Goal: Task Accomplishment & Management: Complete application form

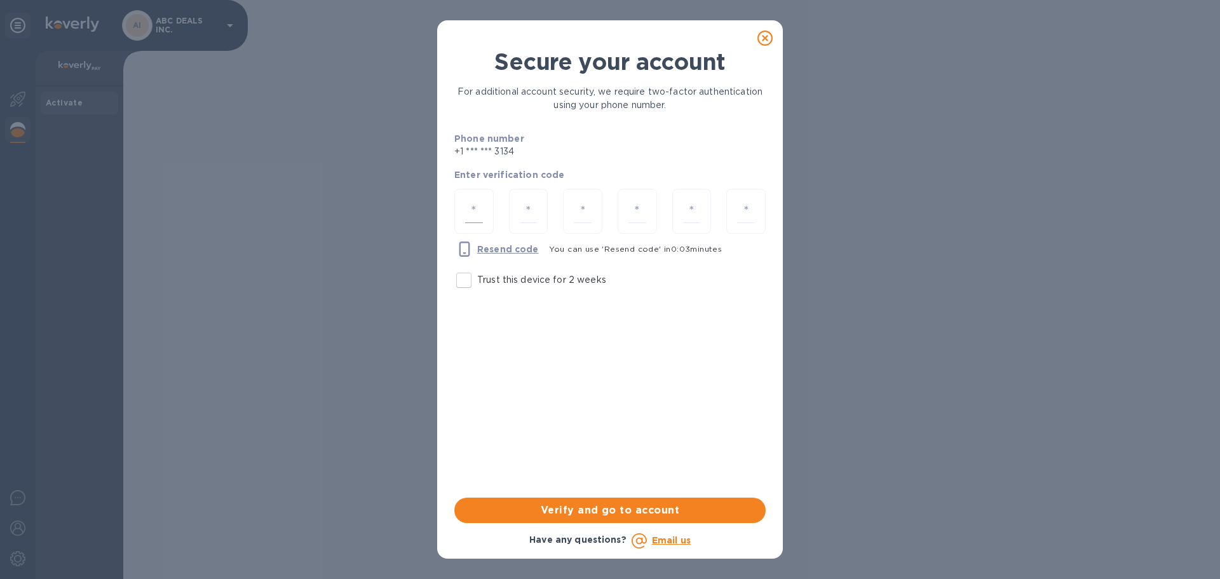
click at [482, 214] on input "number" at bounding box center [474, 211] width 18 height 24
type input "2"
type input "9"
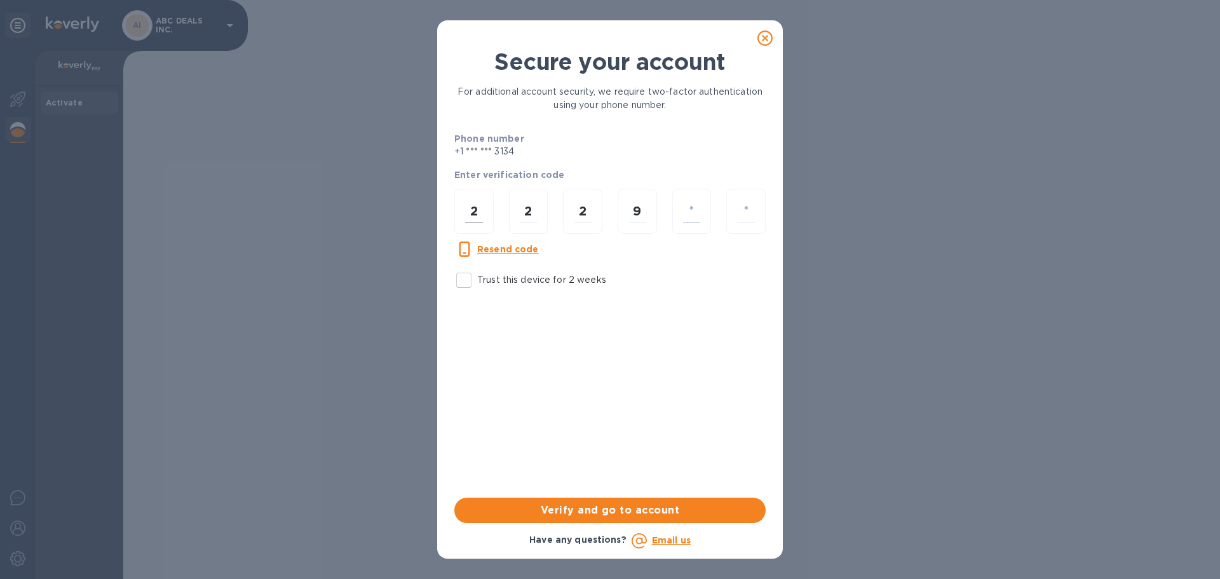
type input "2"
type input "5"
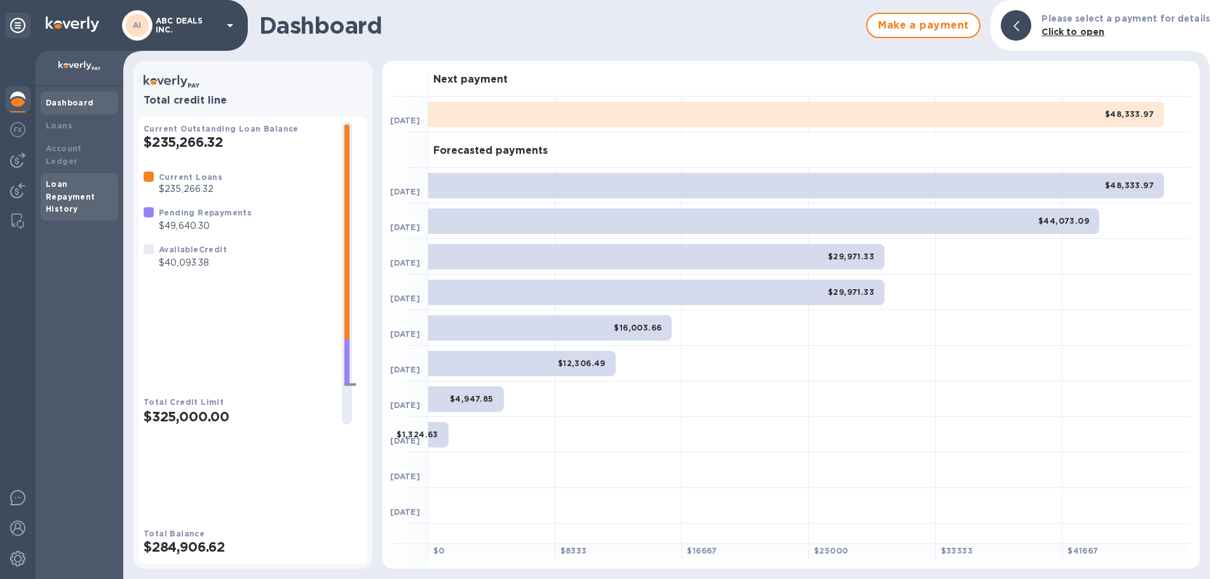
click at [63, 189] on div "Loan Repayment History" at bounding box center [79, 197] width 67 height 38
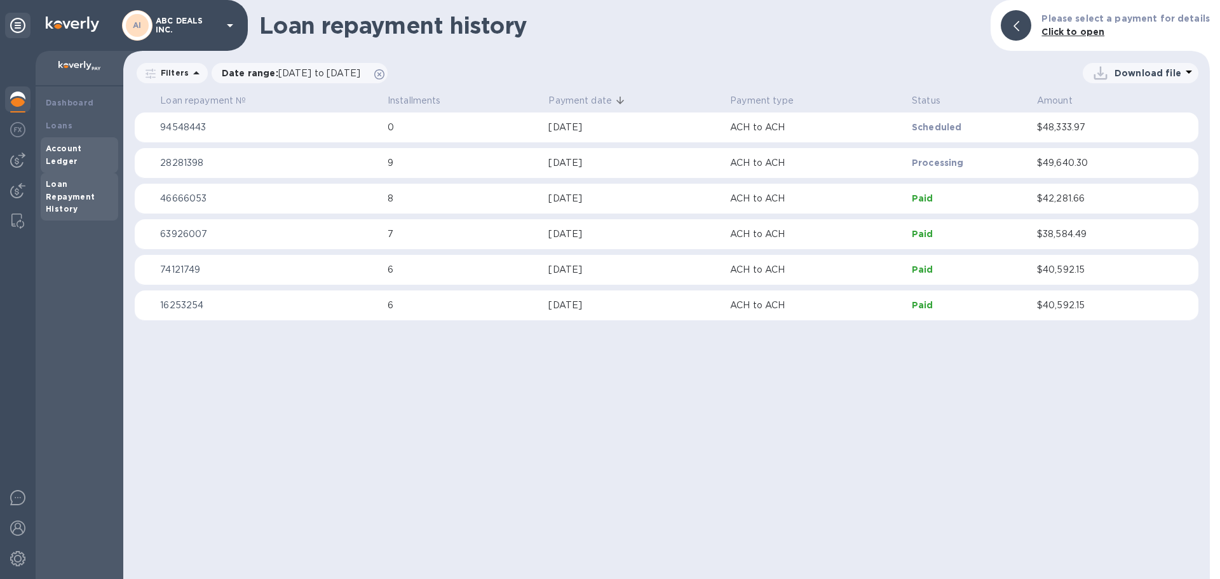
click at [71, 151] on b "Account Ledger" at bounding box center [64, 155] width 36 height 22
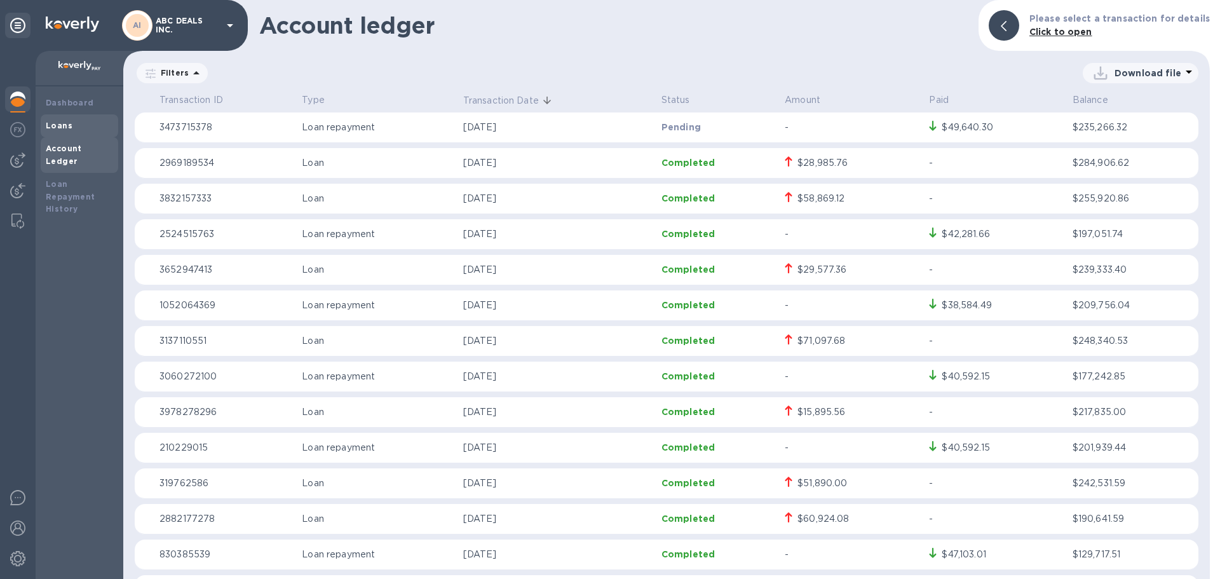
click at [70, 119] on div "Loans" at bounding box center [79, 125] width 67 height 13
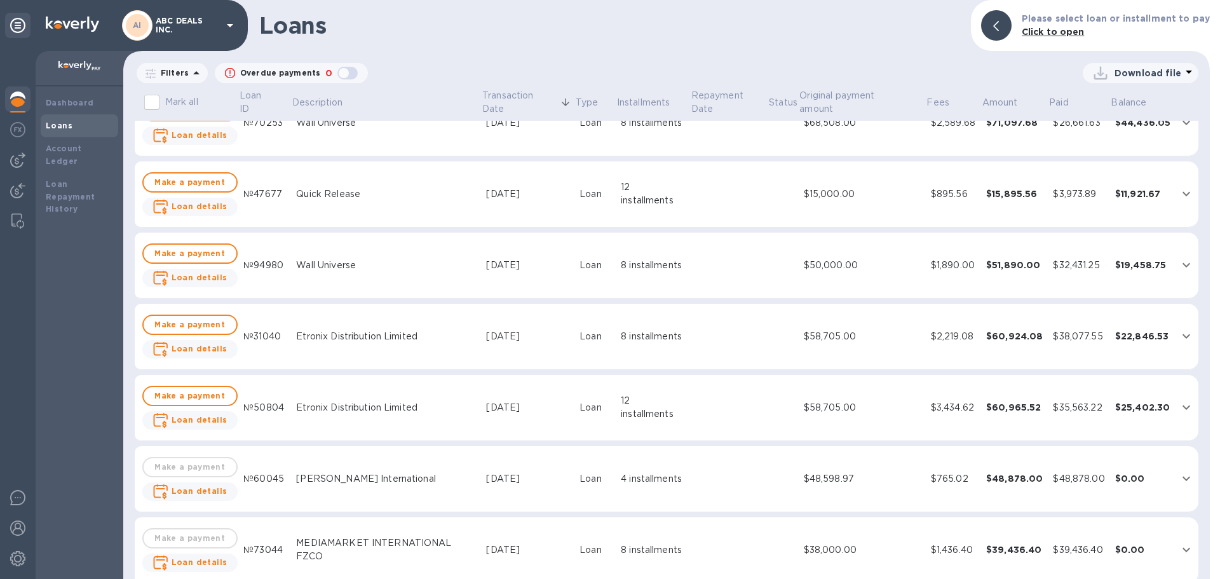
scroll to position [254, 0]
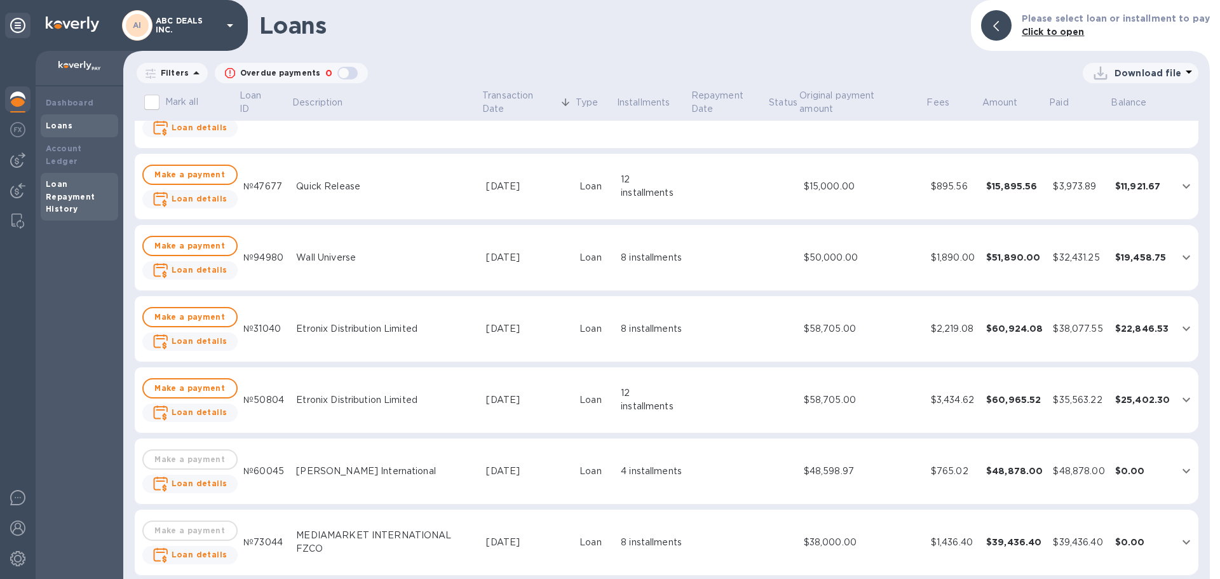
click at [72, 178] on div "Loan Repayment History" at bounding box center [79, 197] width 67 height 38
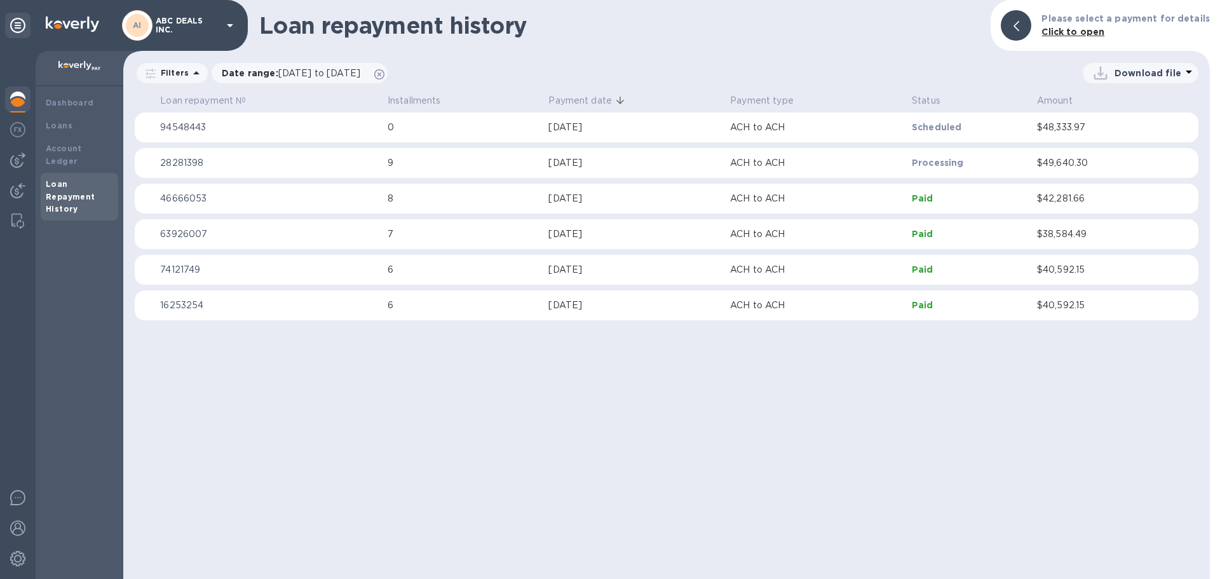
click at [23, 102] on img at bounding box center [17, 98] width 15 height 15
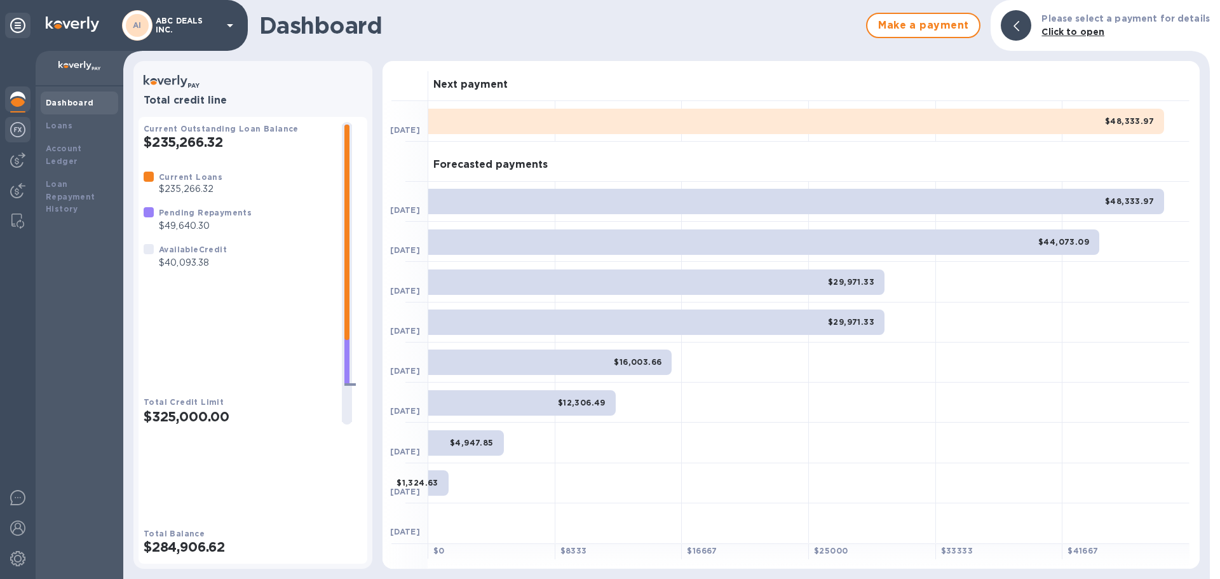
click at [22, 131] on img at bounding box center [17, 129] width 15 height 15
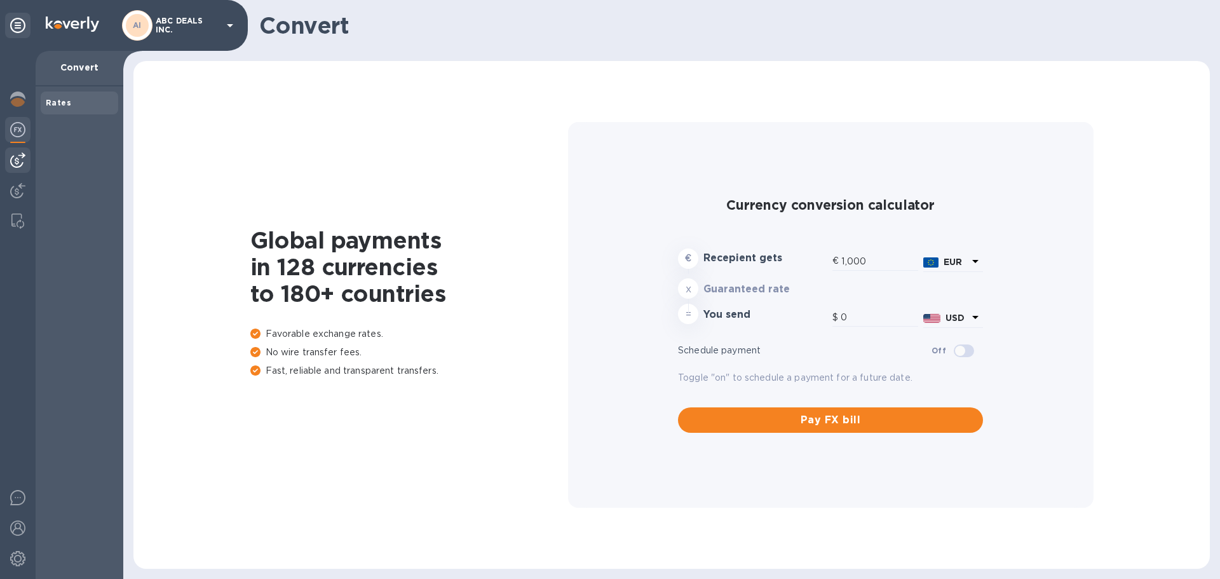
click at [23, 167] on img at bounding box center [17, 159] width 15 height 15
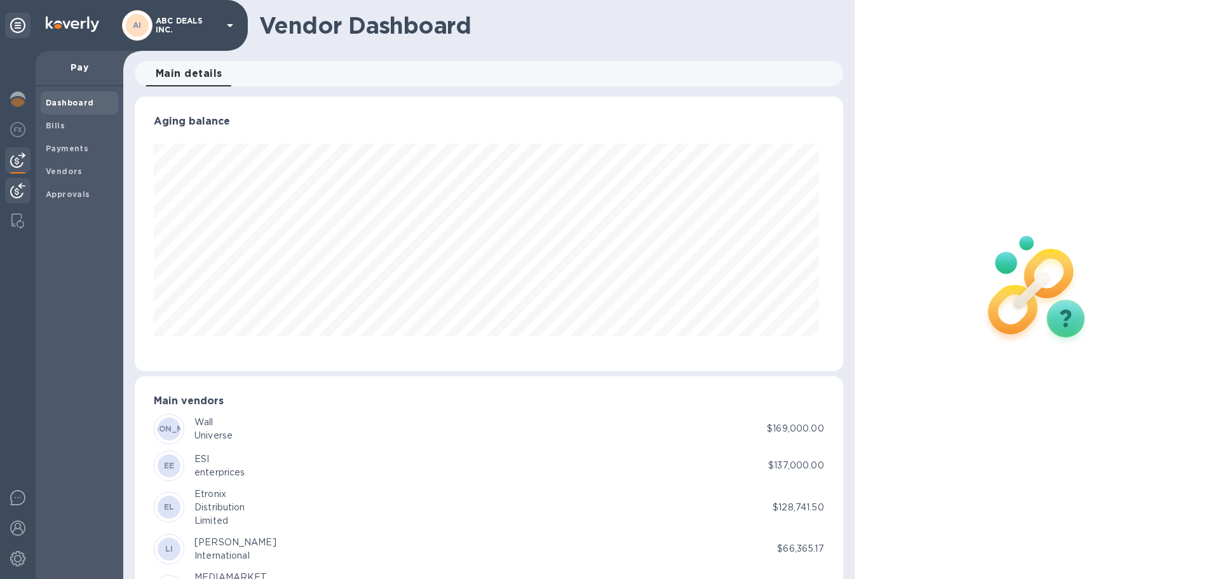
scroll to position [274, 703]
click at [18, 194] on img at bounding box center [17, 190] width 15 height 15
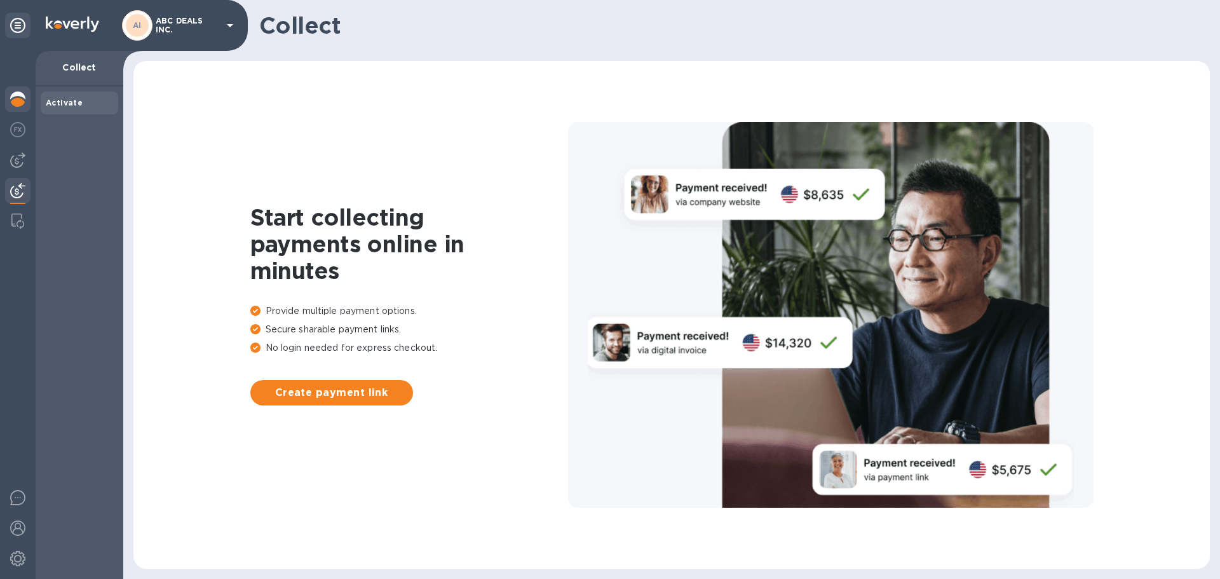
click at [18, 100] on img at bounding box center [17, 98] width 15 height 15
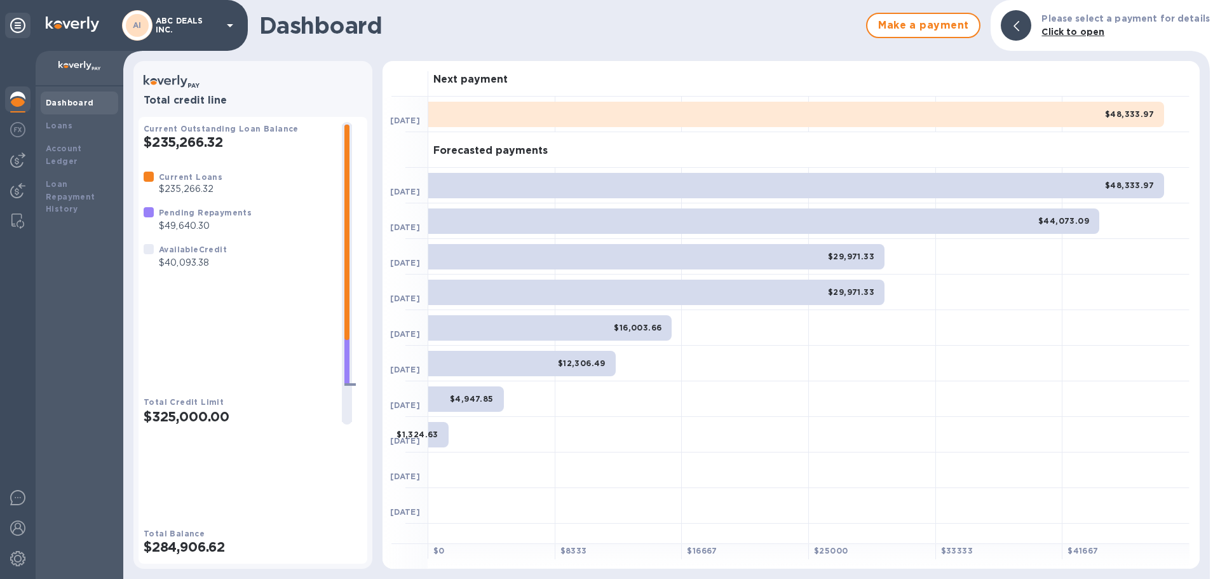
click at [184, 28] on p "ABC DEALS INC." at bounding box center [188, 26] width 64 height 18
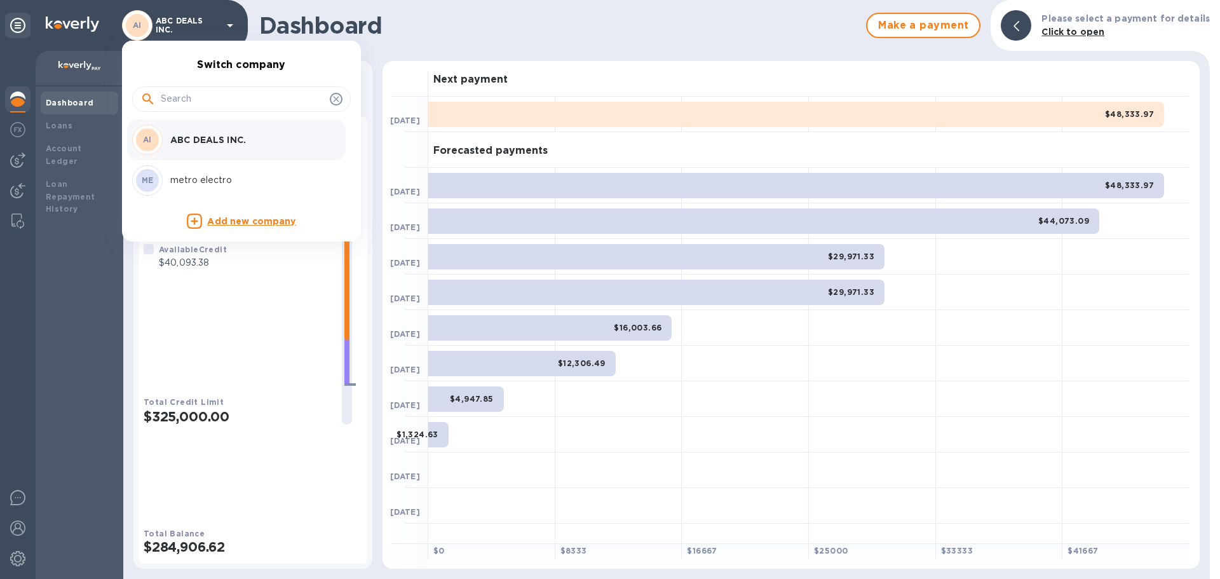
click at [178, 140] on p "ABC DEALS INC." at bounding box center [250, 139] width 160 height 13
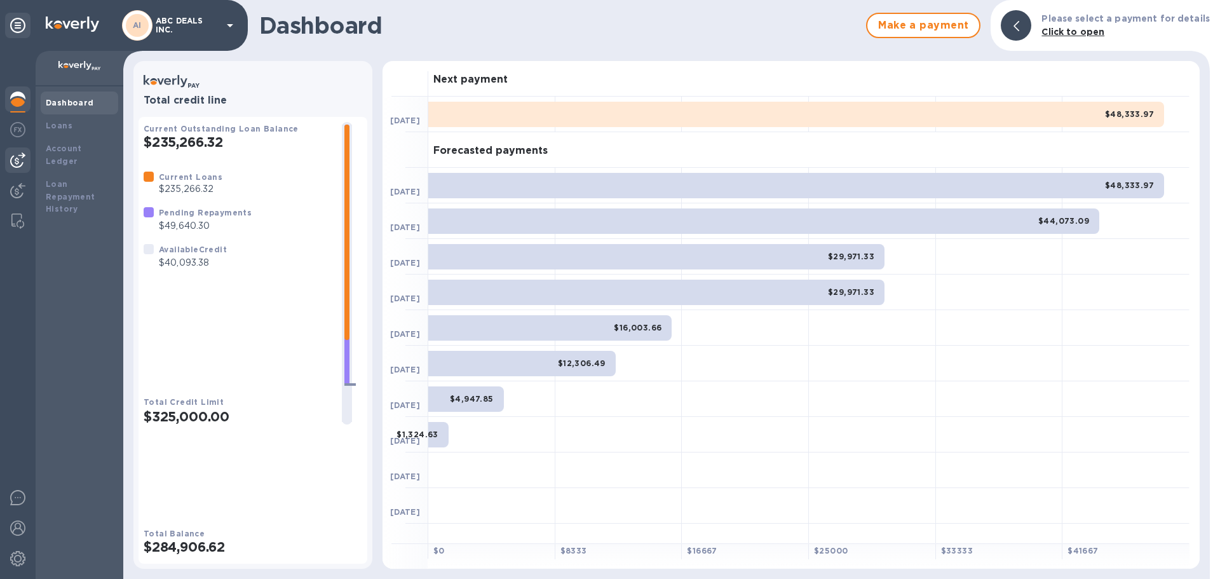
click at [9, 160] on div at bounding box center [17, 159] width 25 height 25
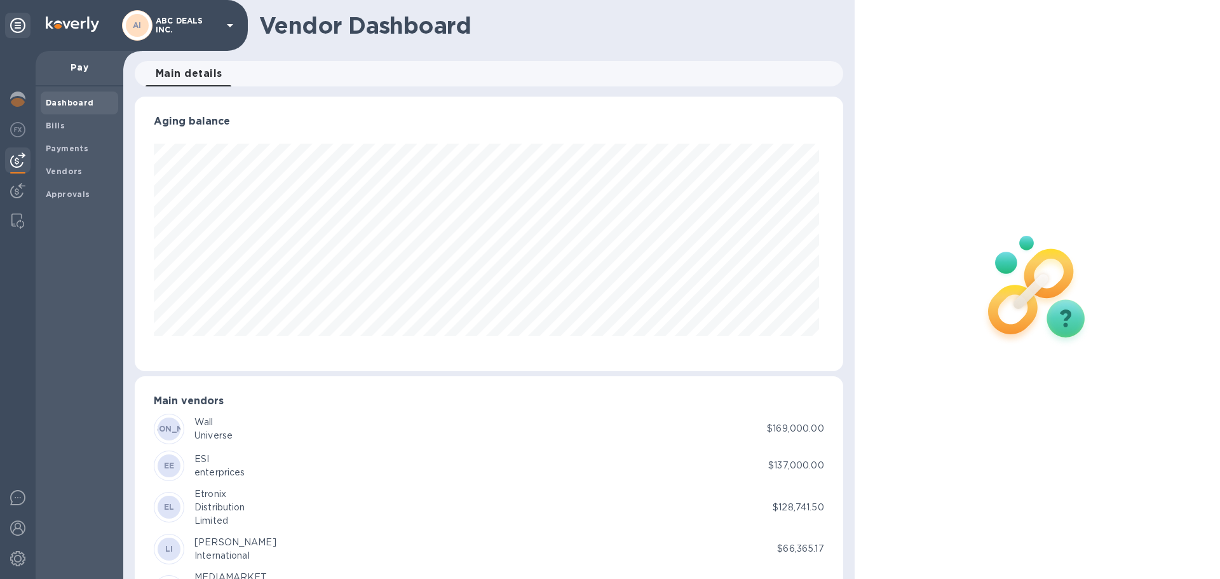
scroll to position [274, 703]
click at [20, 190] on img at bounding box center [17, 190] width 15 height 15
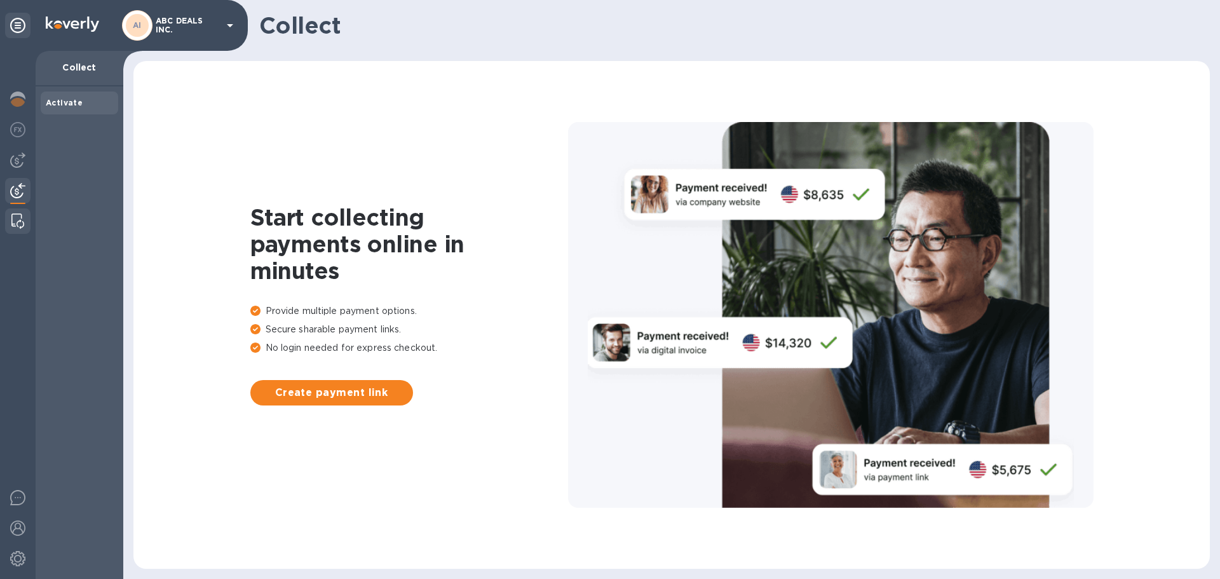
click at [17, 223] on img at bounding box center [17, 220] width 13 height 15
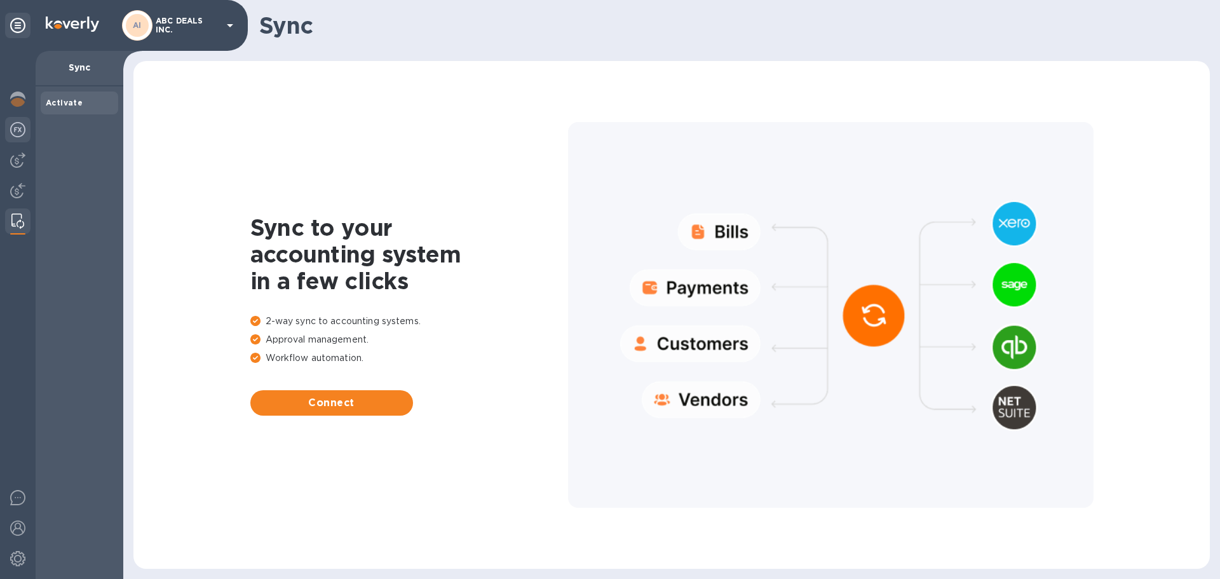
click at [24, 135] on img at bounding box center [17, 129] width 15 height 15
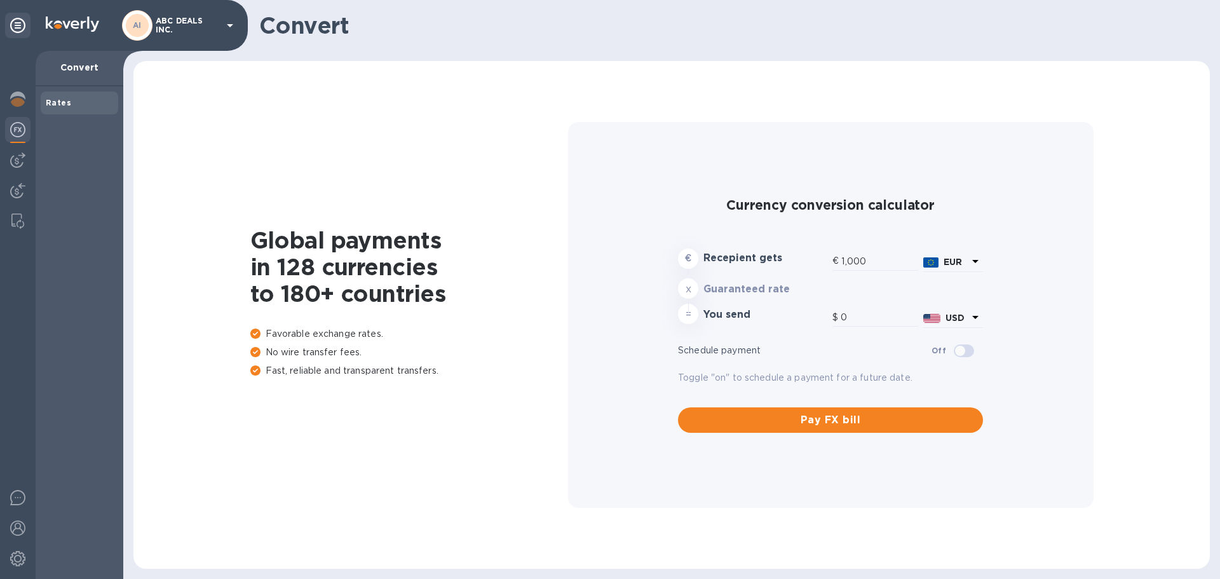
type input "1,175.36"
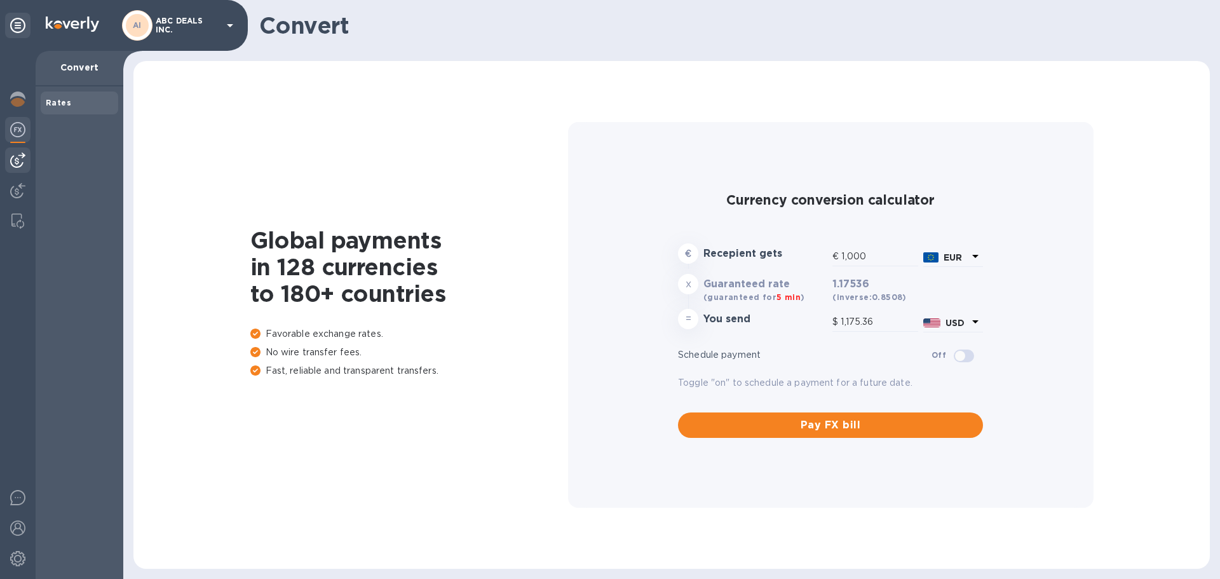
click at [22, 161] on img at bounding box center [17, 159] width 15 height 15
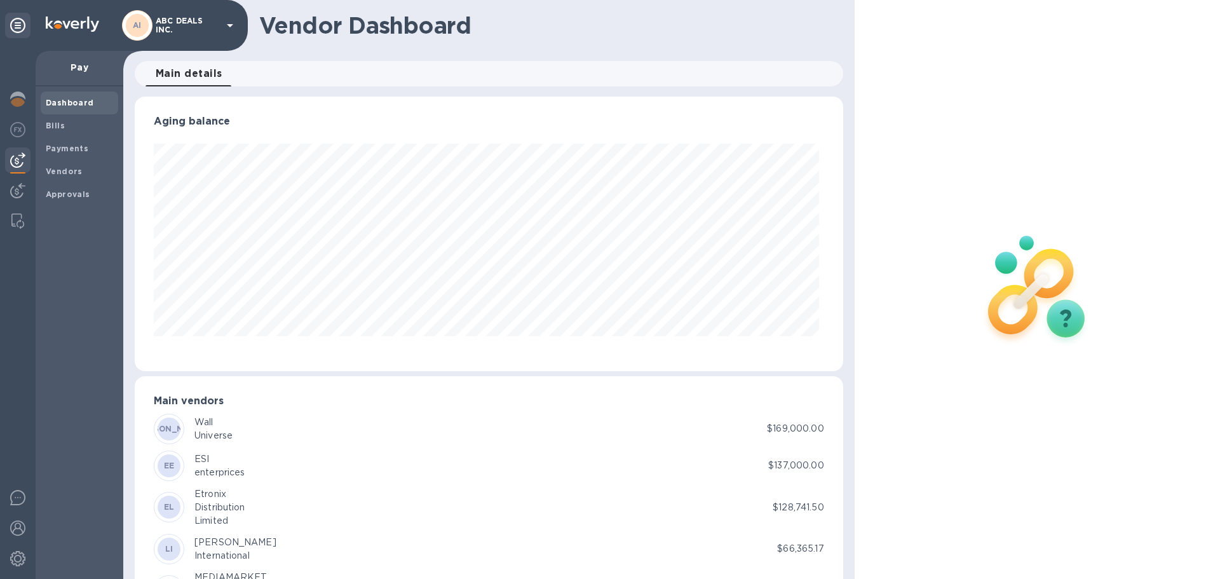
scroll to position [274, 703]
click at [13, 96] on img at bounding box center [17, 98] width 15 height 15
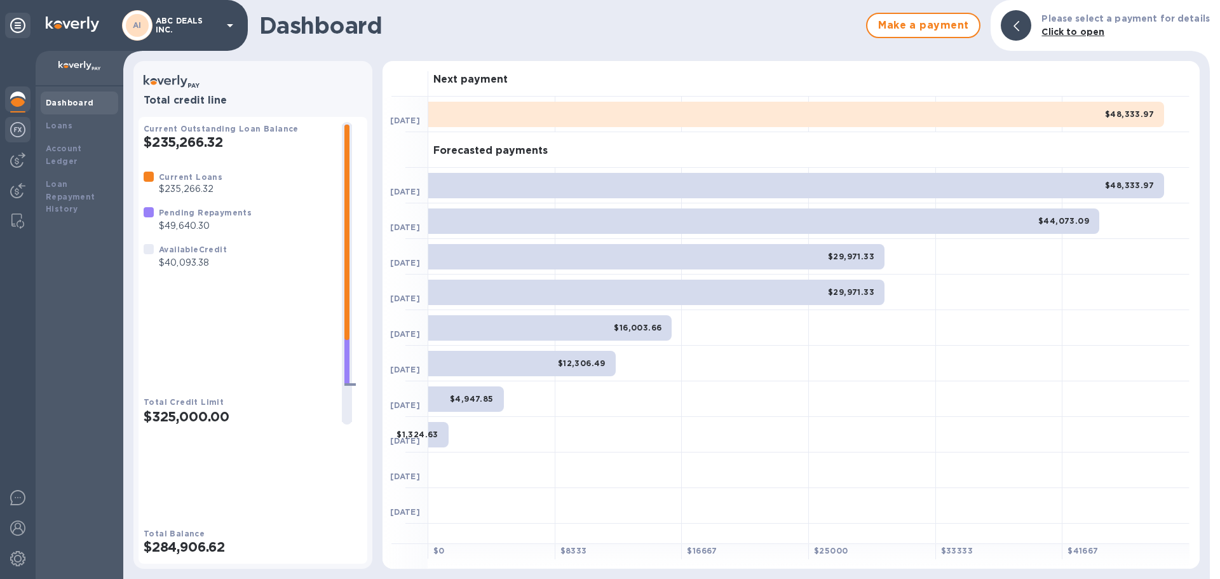
click at [14, 128] on img at bounding box center [17, 129] width 15 height 15
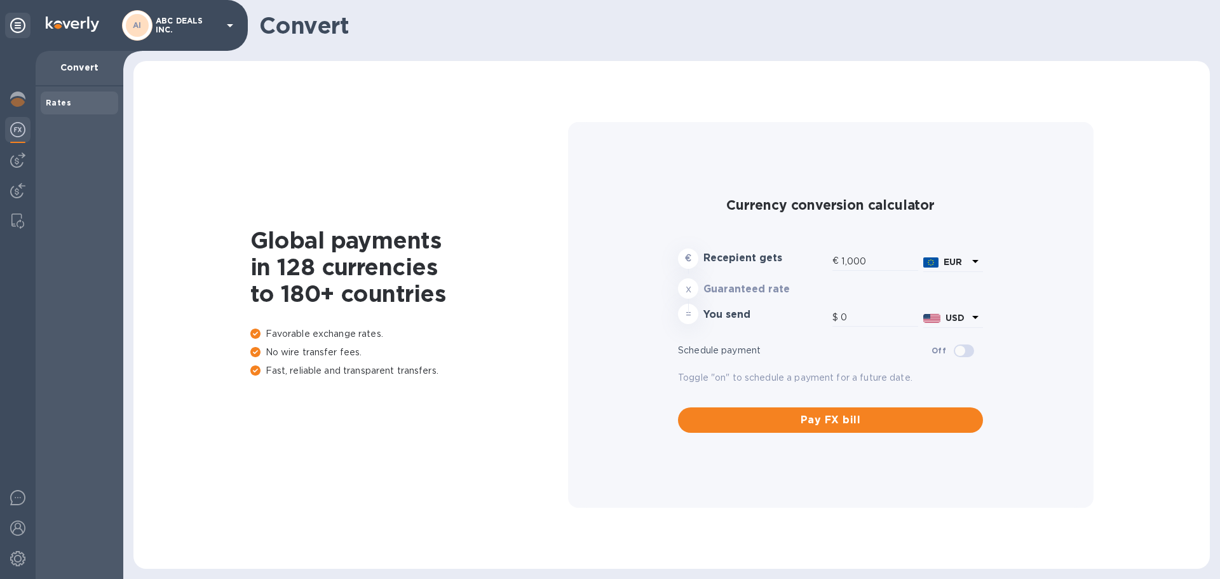
type input "1,175.36"
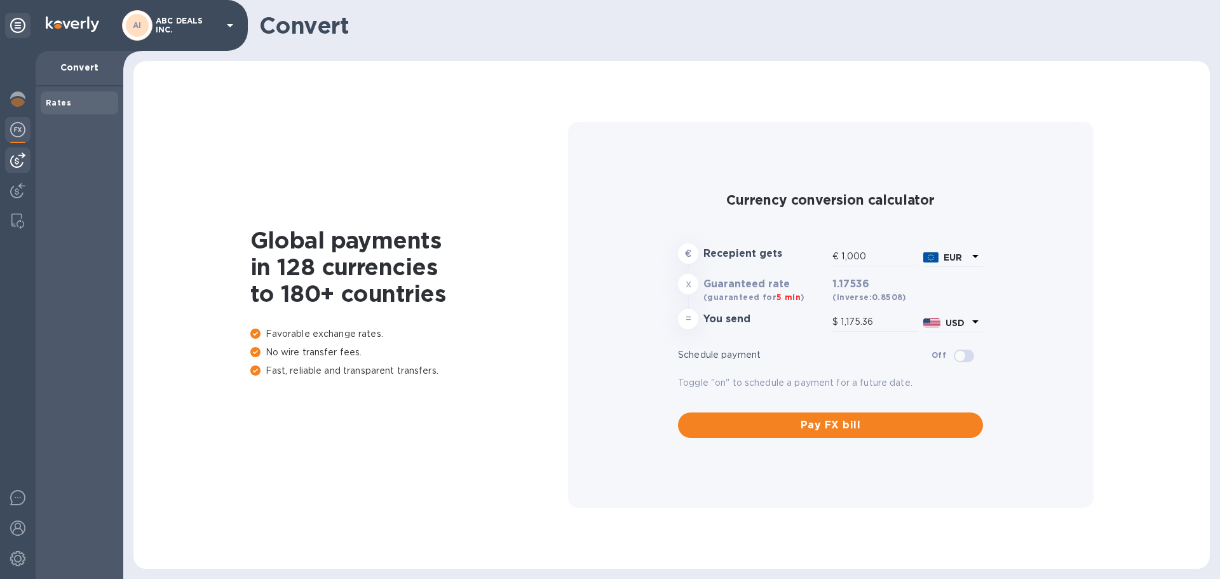
click at [13, 168] on div at bounding box center [17, 159] width 25 height 25
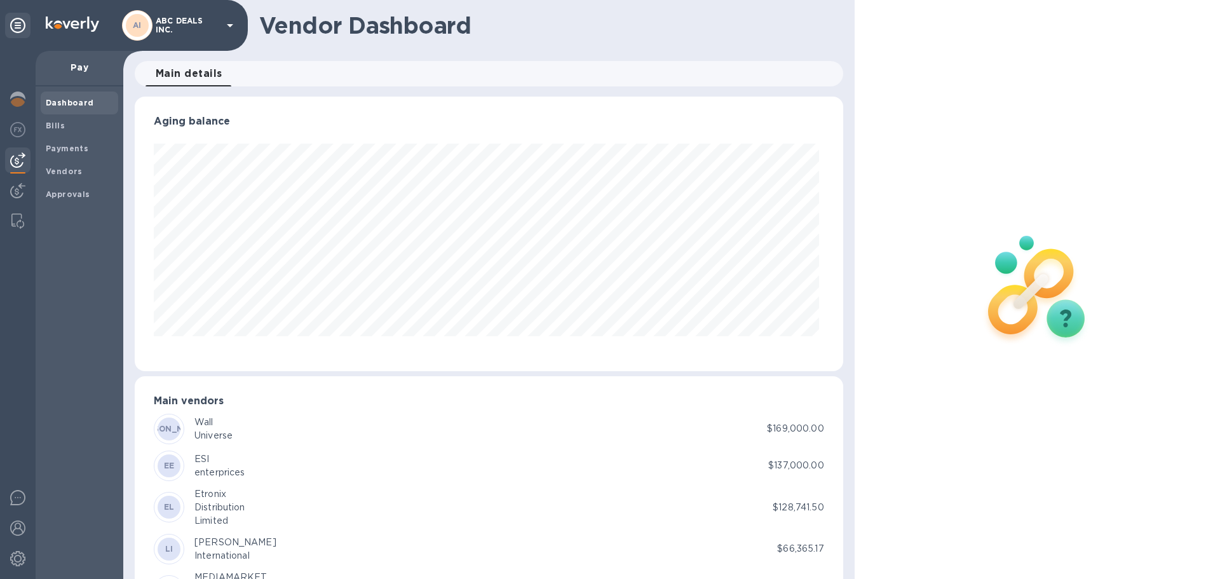
scroll to position [274, 703]
click at [20, 192] on img at bounding box center [17, 190] width 15 height 15
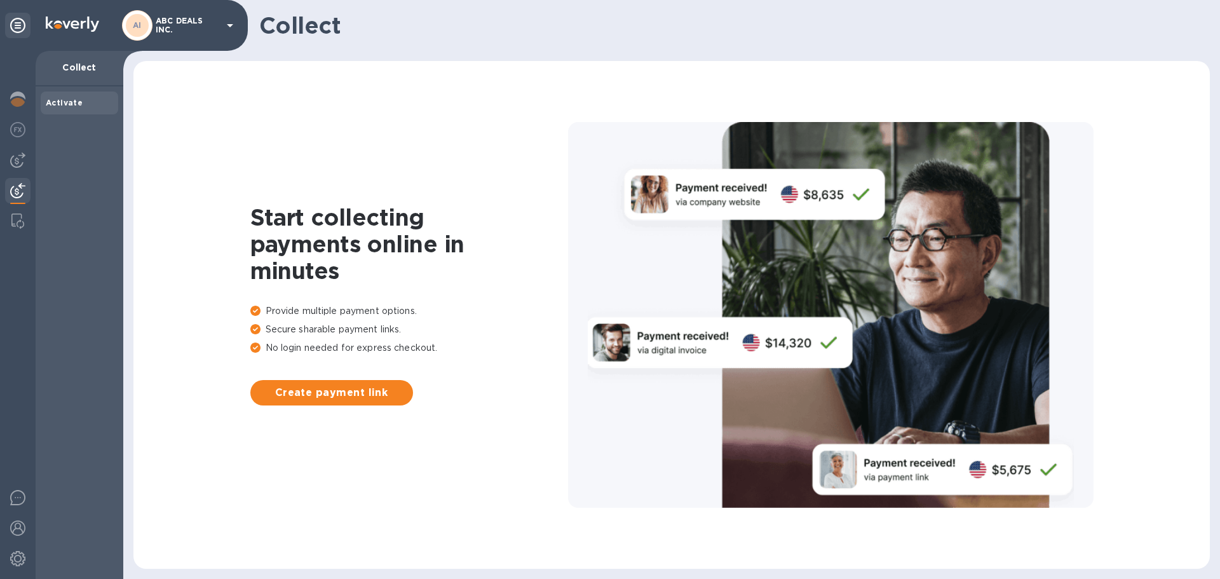
click at [63, 95] on div "Activate" at bounding box center [79, 102] width 77 height 23
click at [86, 58] on div "Collect" at bounding box center [80, 69] width 88 height 36
click at [81, 72] on p "Collect" at bounding box center [79, 67] width 67 height 13
click at [171, 31] on p "ABC DEALS INC." at bounding box center [188, 26] width 64 height 18
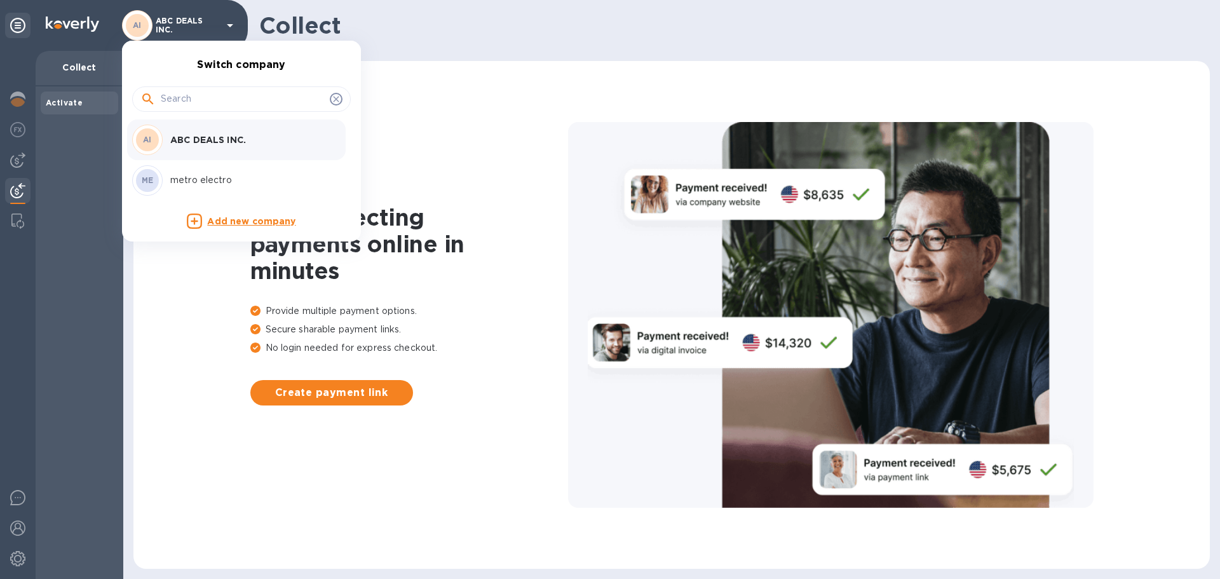
click at [173, 134] on p "ABC DEALS INC." at bounding box center [250, 139] width 160 height 13
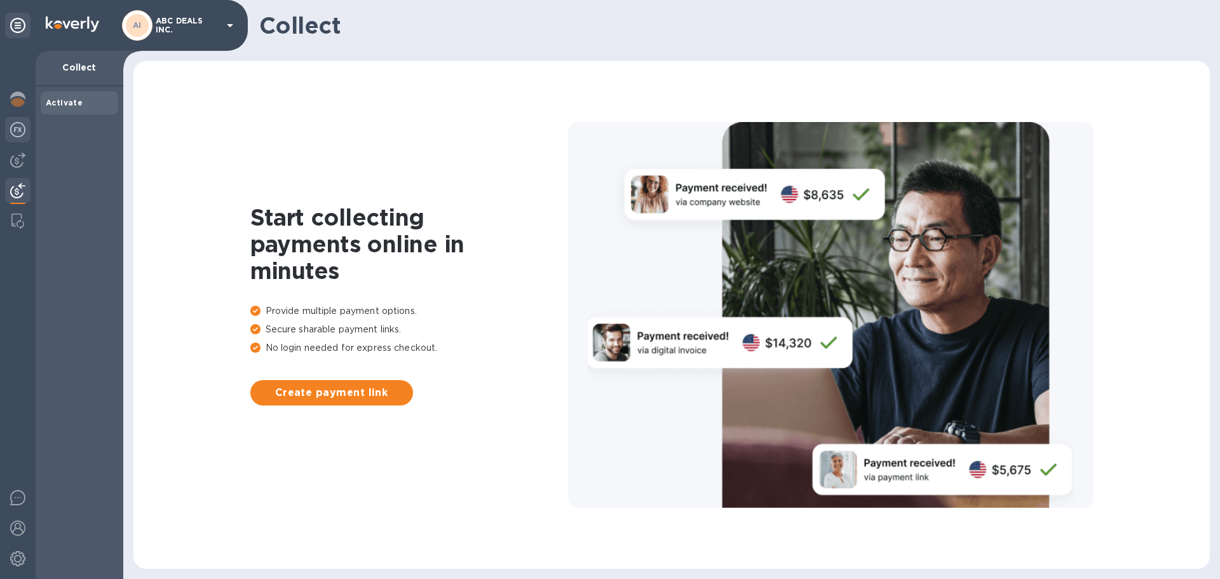
click at [17, 133] on img at bounding box center [17, 129] width 15 height 15
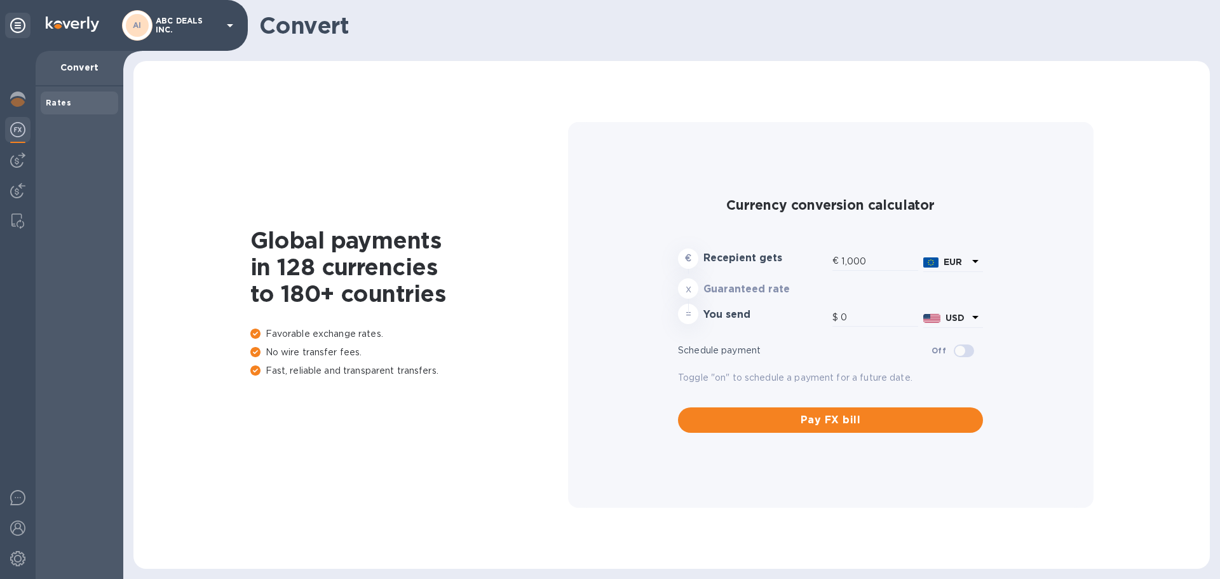
type input "1,175.36"
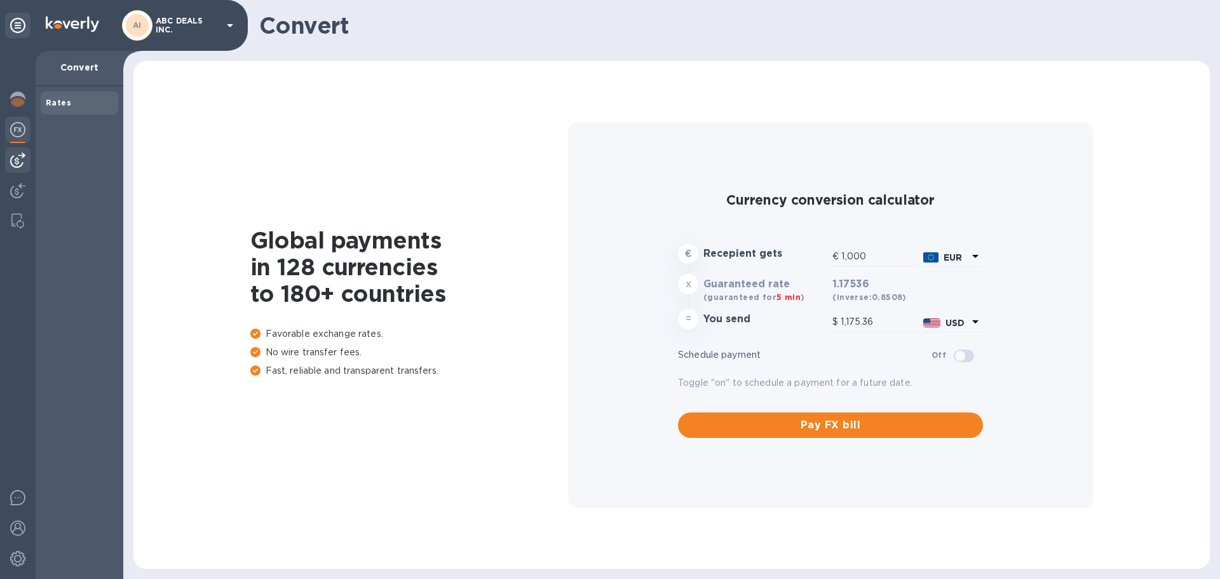
click at [18, 158] on img at bounding box center [17, 159] width 15 height 15
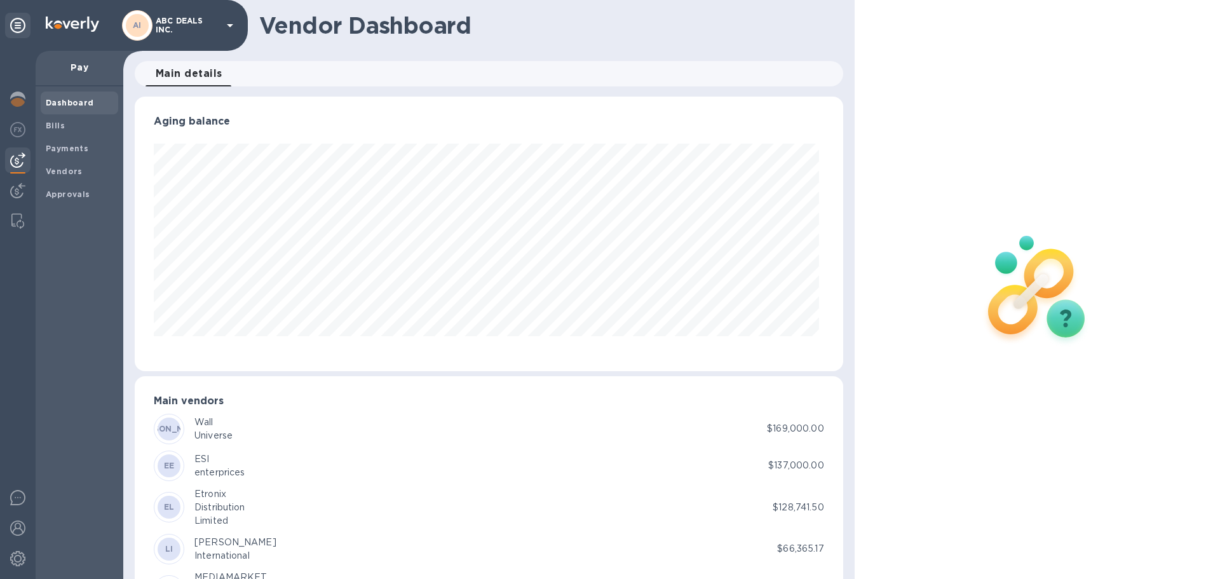
scroll to position [274, 703]
click at [20, 189] on img at bounding box center [17, 190] width 15 height 15
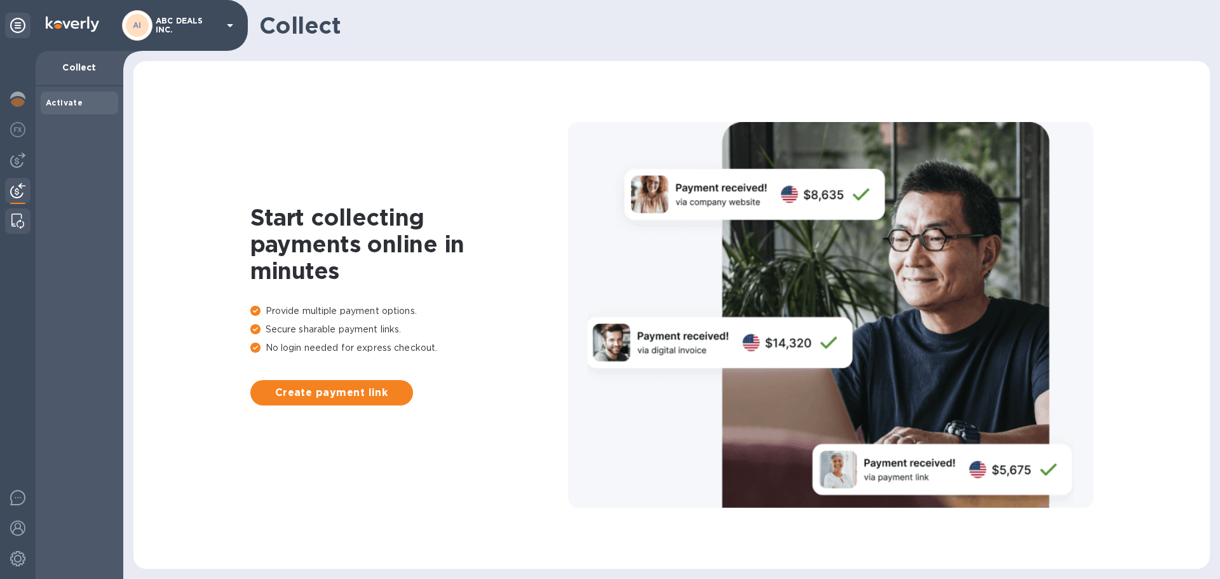
click at [13, 229] on div at bounding box center [17, 220] width 23 height 25
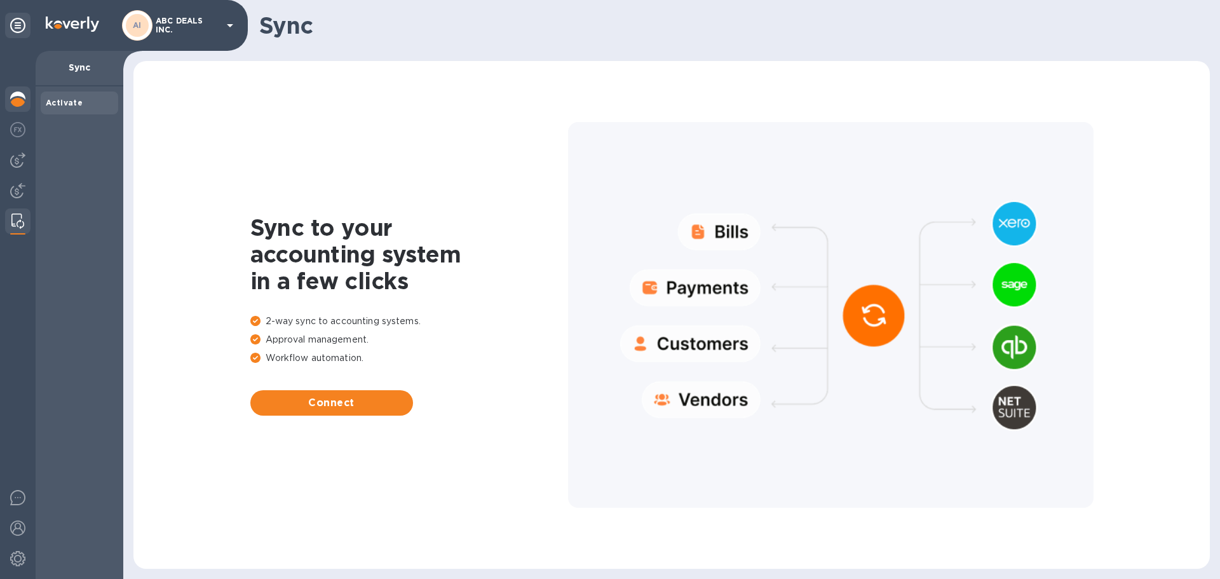
click at [20, 95] on img at bounding box center [17, 98] width 15 height 15
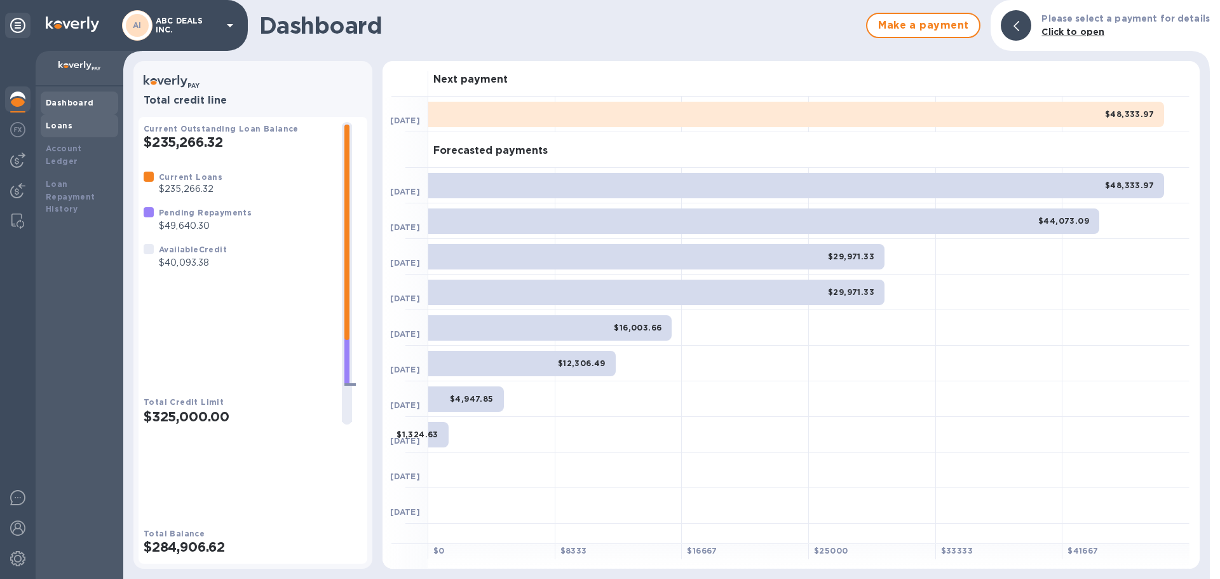
click at [90, 125] on div "Loans" at bounding box center [79, 125] width 67 height 13
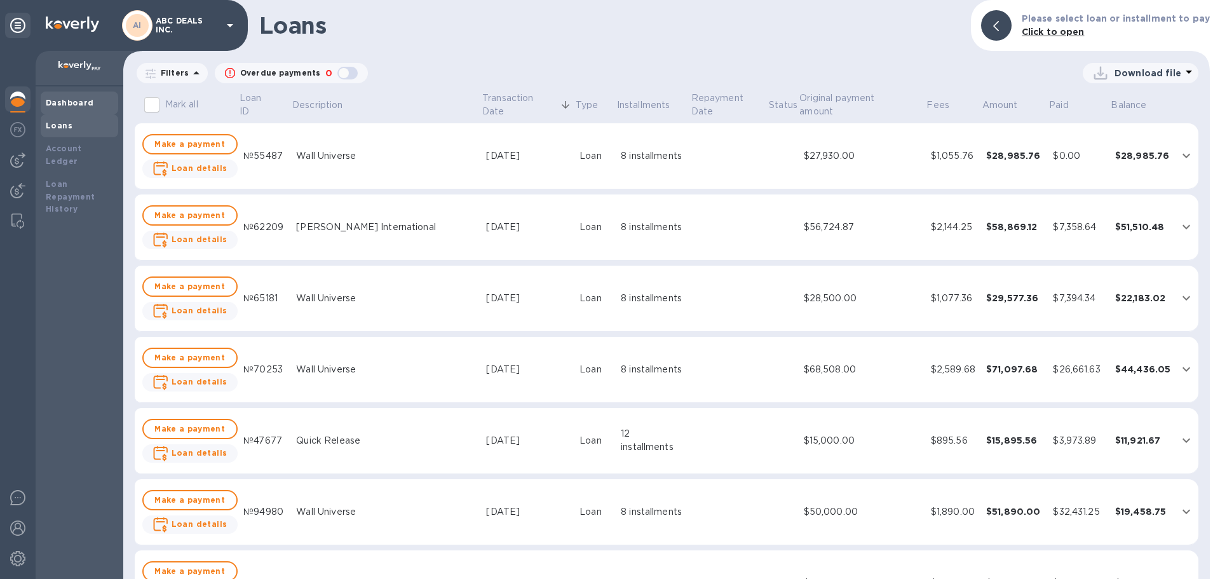
click at [94, 105] on div "Dashboard" at bounding box center [79, 103] width 67 height 13
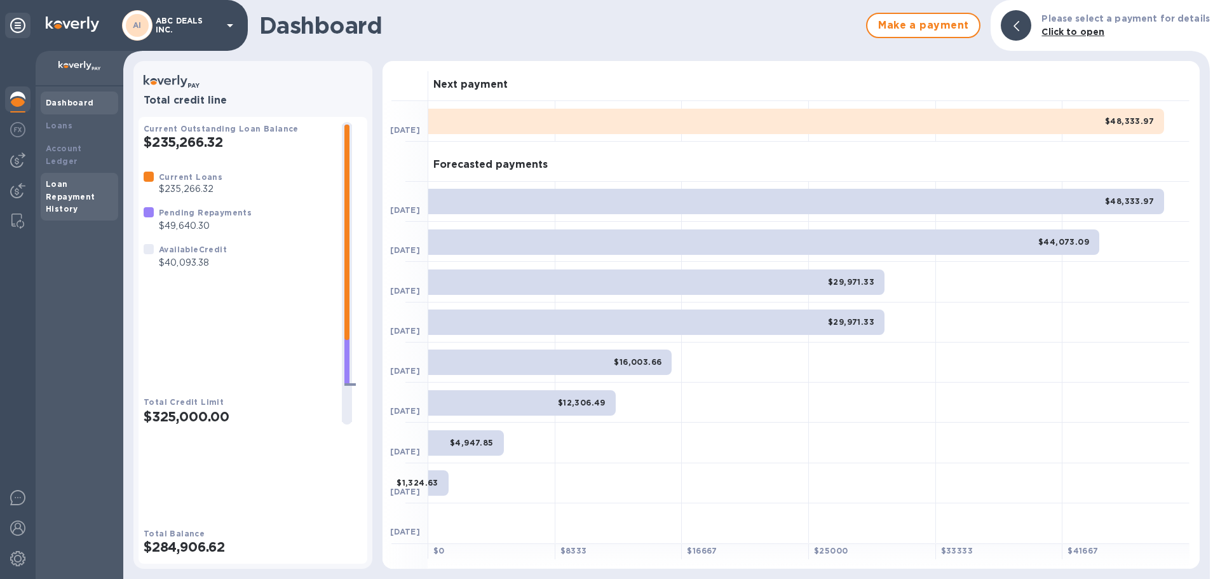
click at [82, 179] on b "Loan Repayment History" at bounding box center [71, 196] width 50 height 35
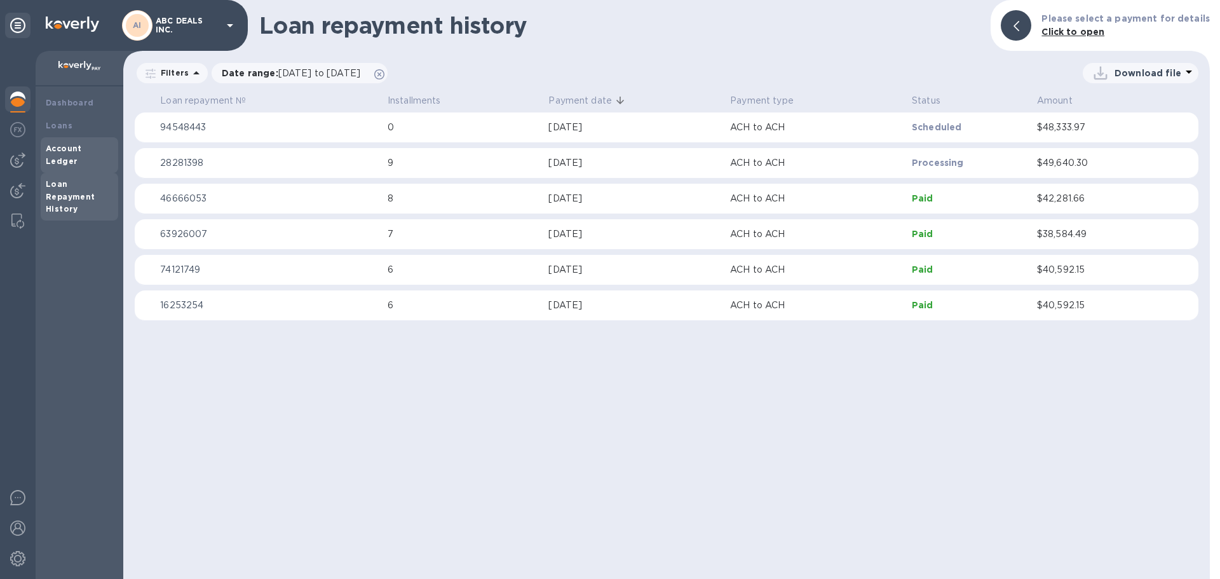
click at [82, 149] on b "Account Ledger" at bounding box center [64, 155] width 36 height 22
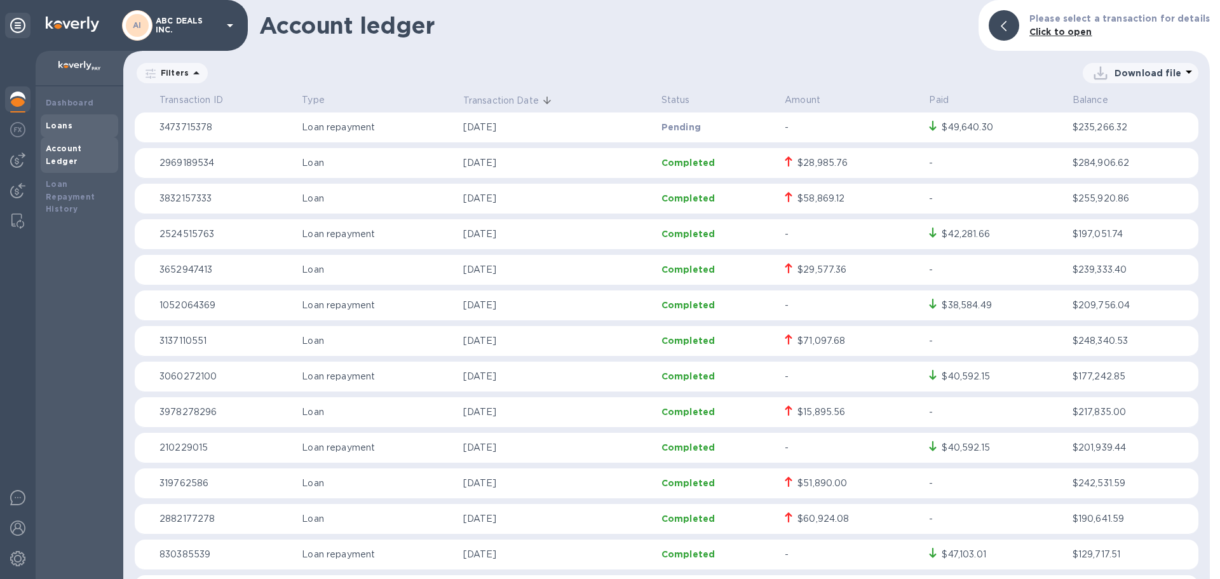
click at [57, 127] on b "Loans" at bounding box center [59, 126] width 27 height 10
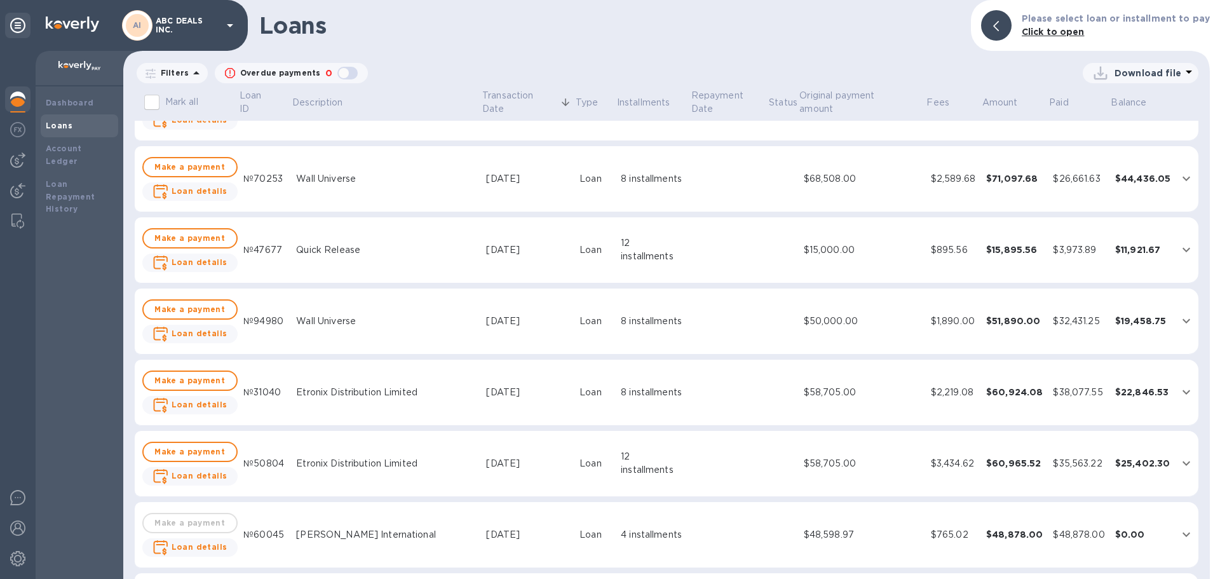
scroll to position [157, 0]
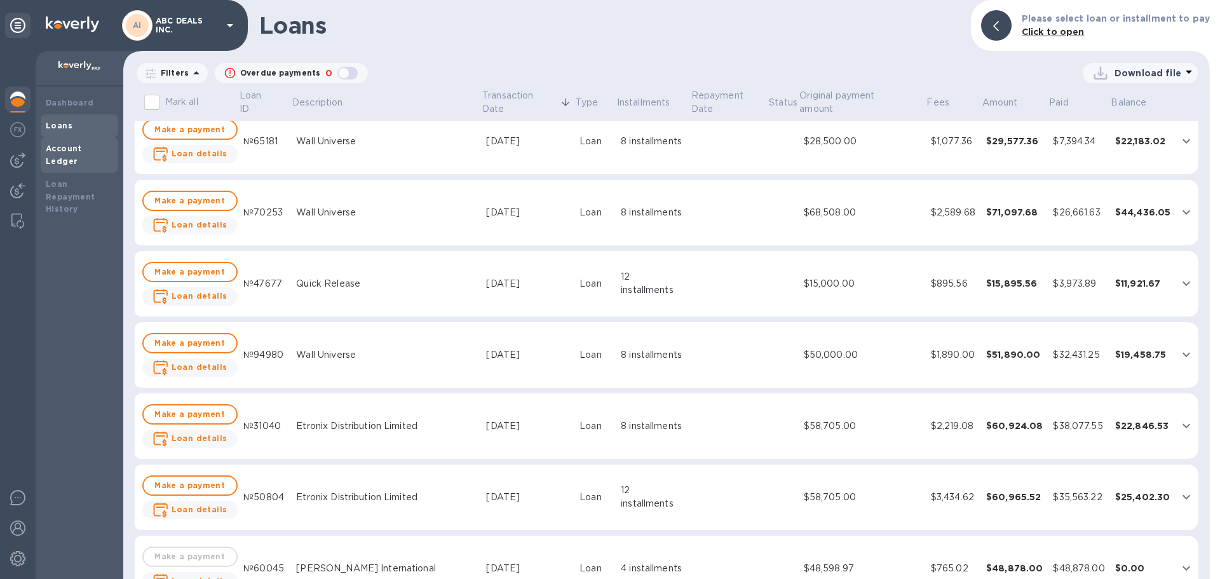
click at [66, 149] on b "Account Ledger" at bounding box center [64, 155] width 36 height 22
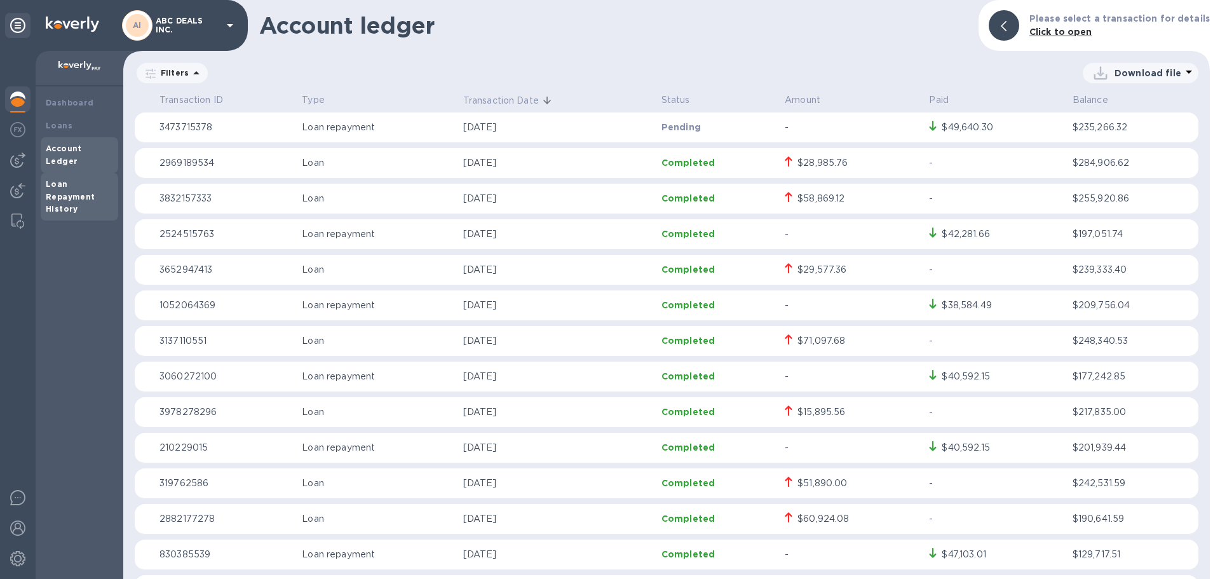
click at [64, 179] on b "Loan Repayment History" at bounding box center [71, 196] width 50 height 35
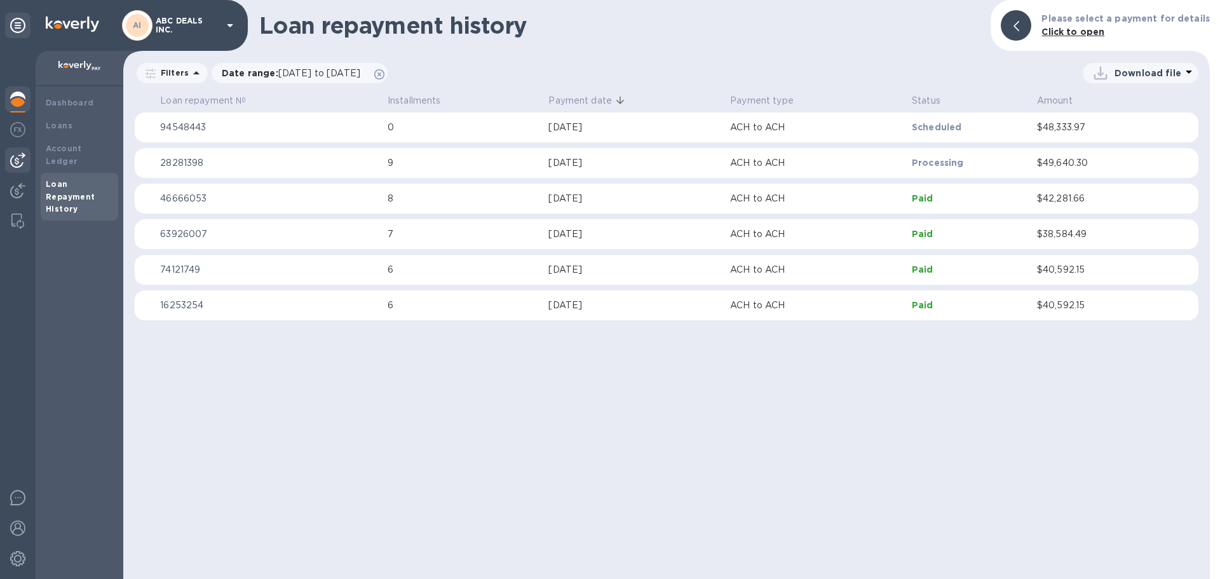
click at [12, 159] on img at bounding box center [17, 159] width 15 height 15
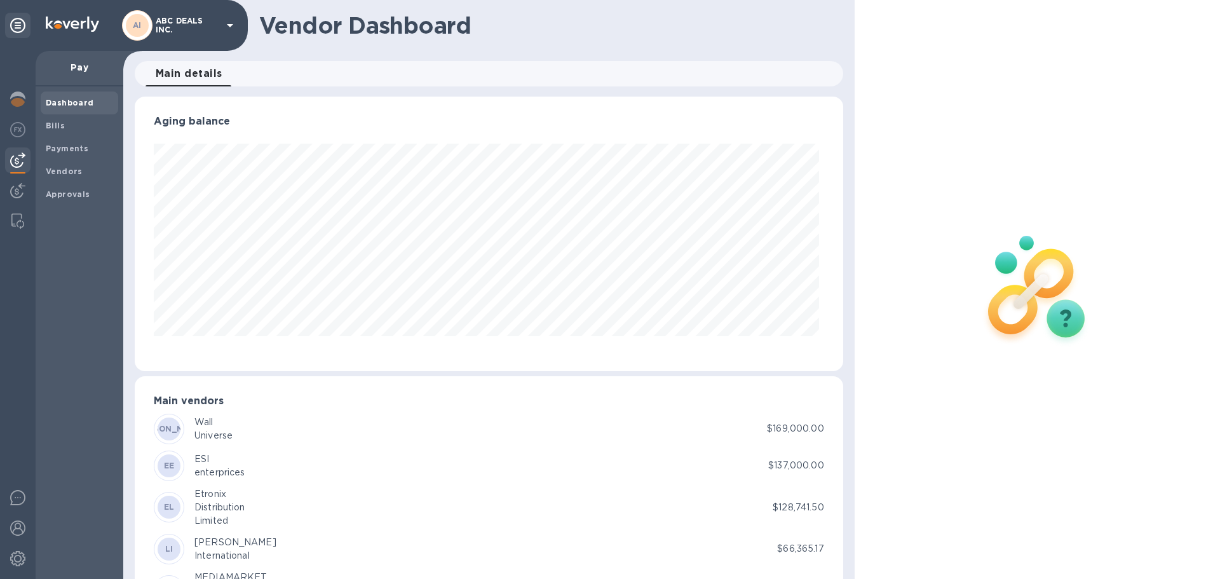
scroll to position [274, 703]
click at [16, 142] on div at bounding box center [17, 131] width 25 height 28
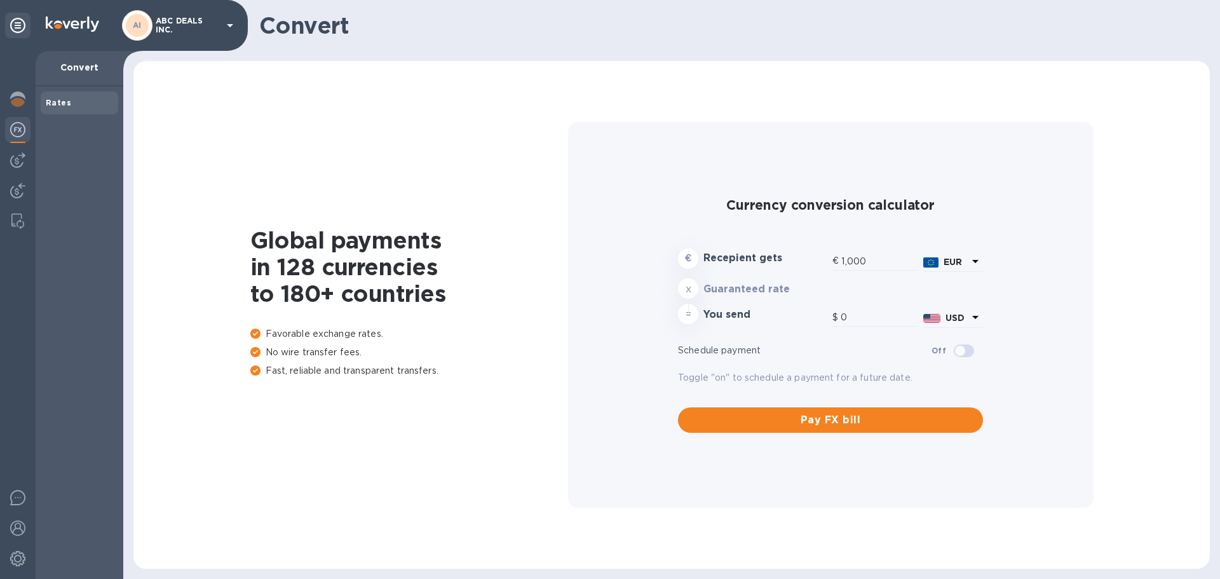
type input "1,175.36"
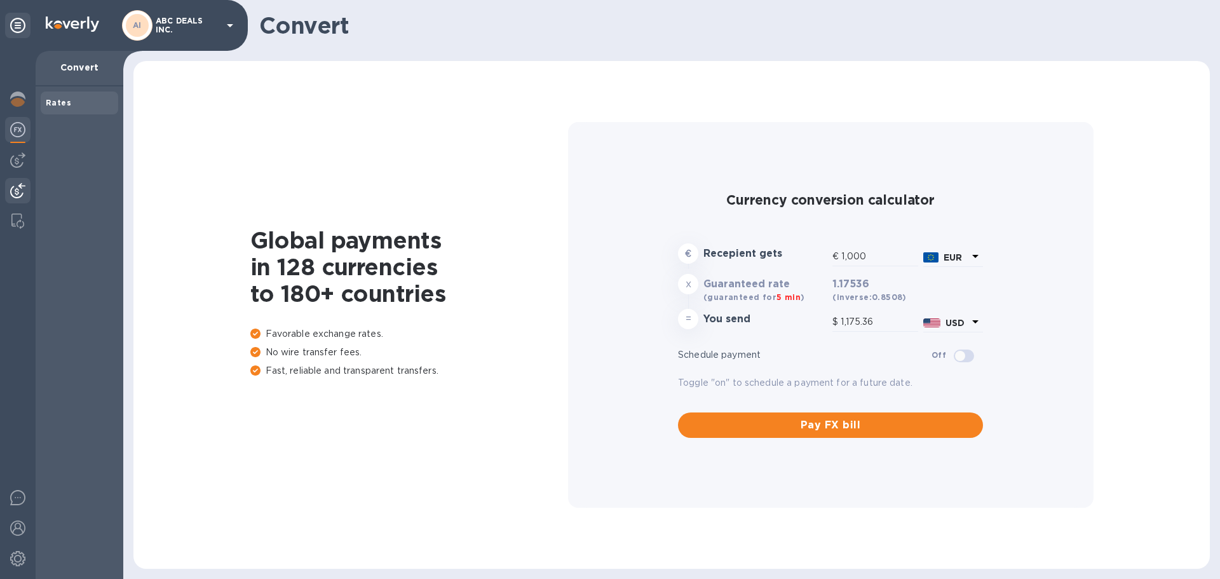
click at [11, 187] on img at bounding box center [17, 190] width 15 height 15
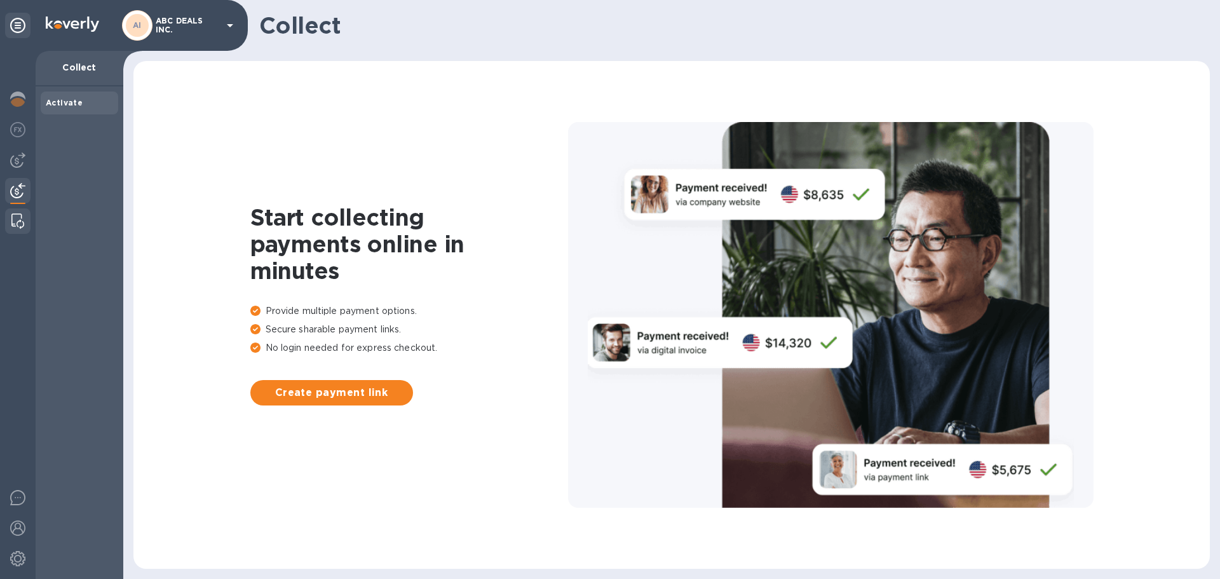
click at [18, 222] on img at bounding box center [17, 220] width 13 height 15
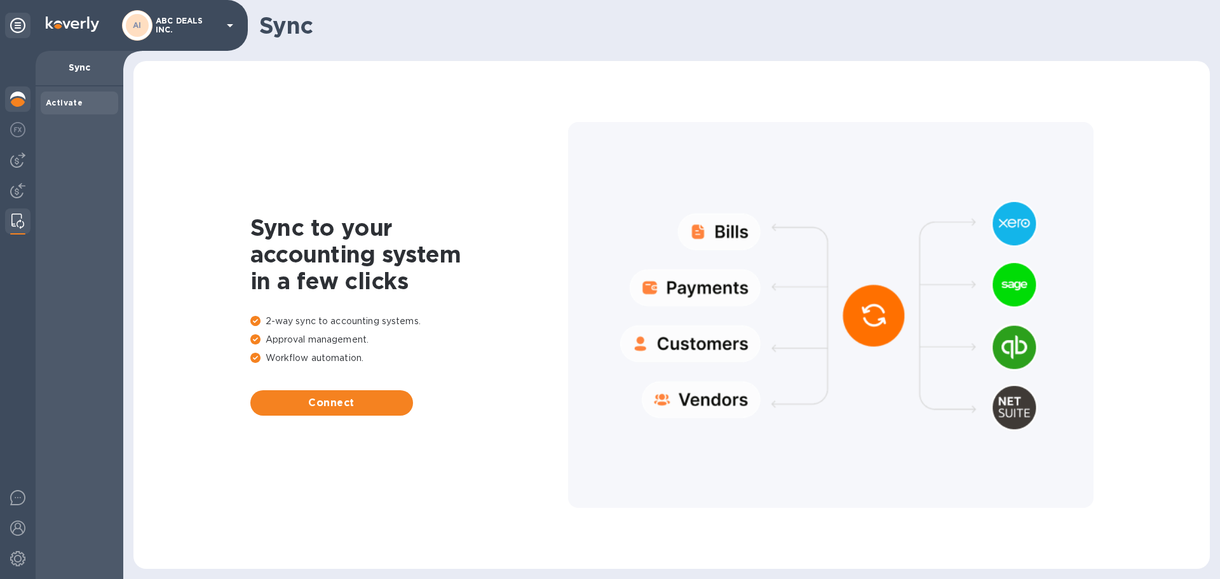
click at [19, 107] on div at bounding box center [17, 100] width 25 height 28
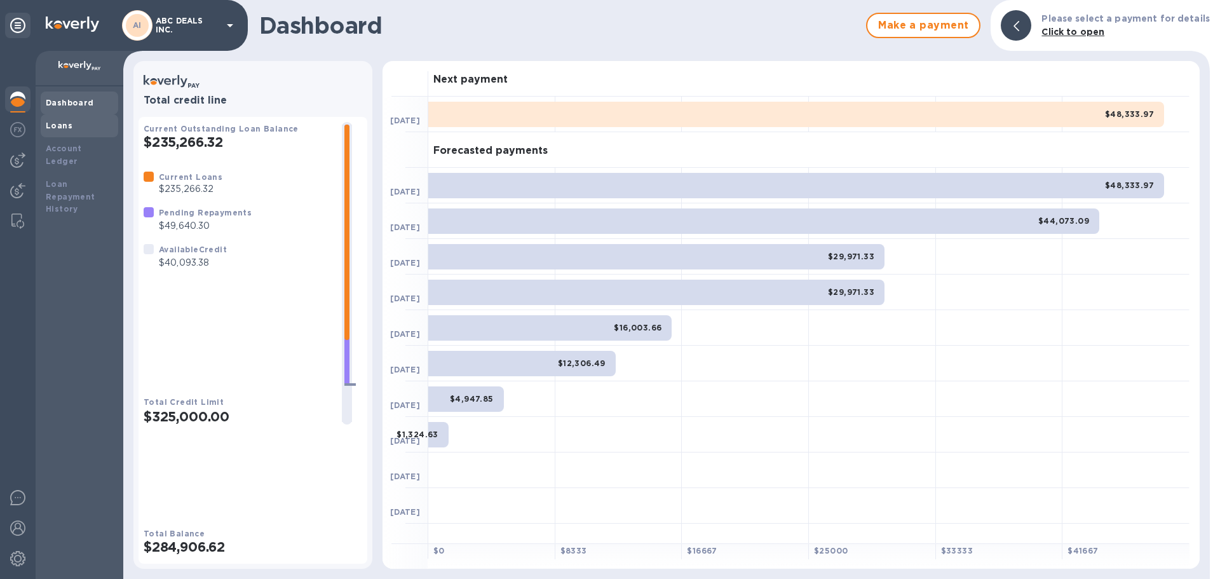
click at [76, 131] on div "Loans" at bounding box center [79, 125] width 67 height 13
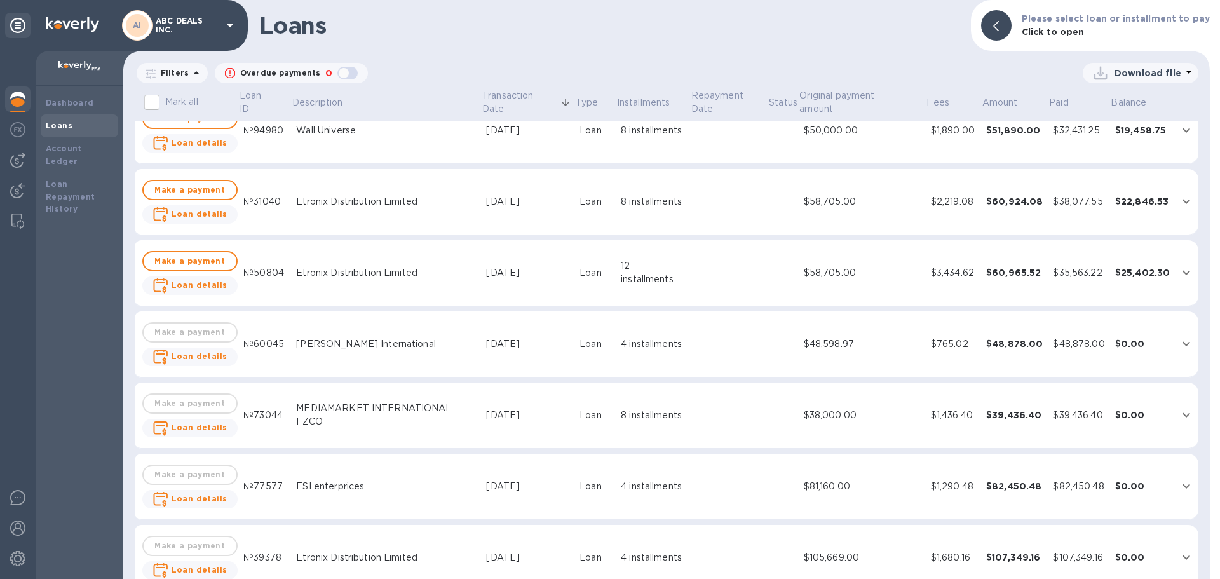
scroll to position [474, 0]
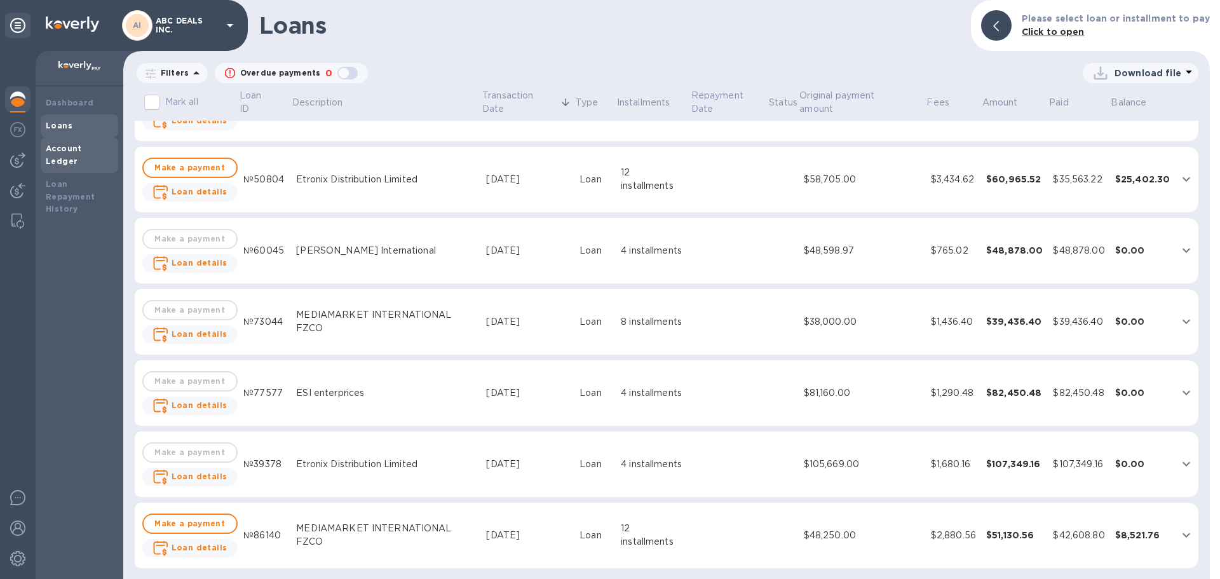
click at [62, 147] on b "Account Ledger" at bounding box center [64, 155] width 36 height 22
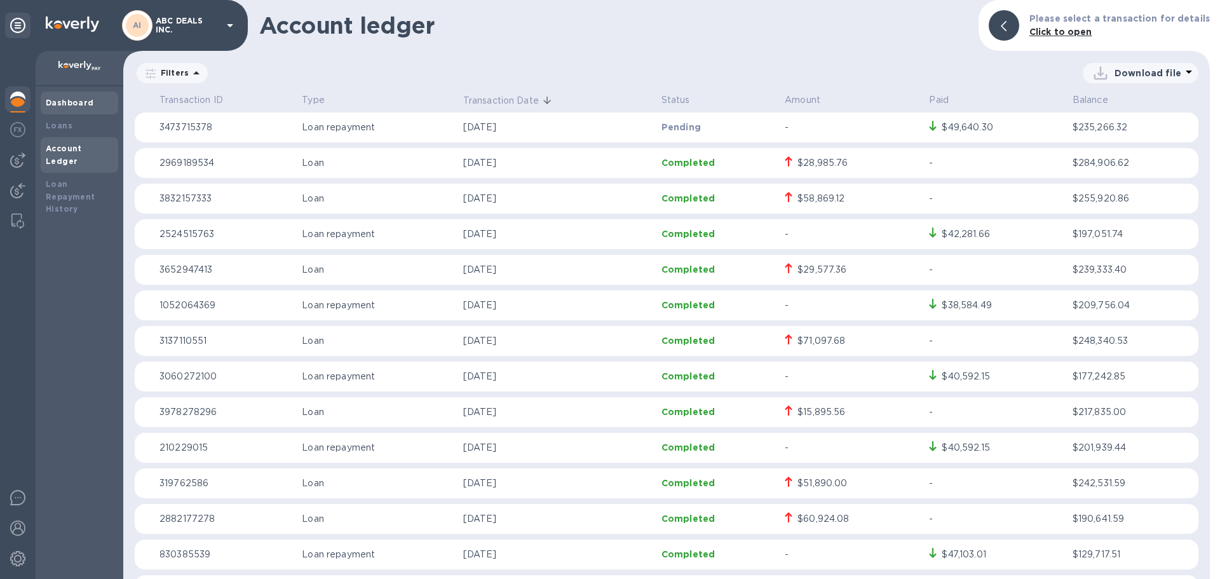
click at [57, 113] on div "Dashboard" at bounding box center [79, 102] width 77 height 23
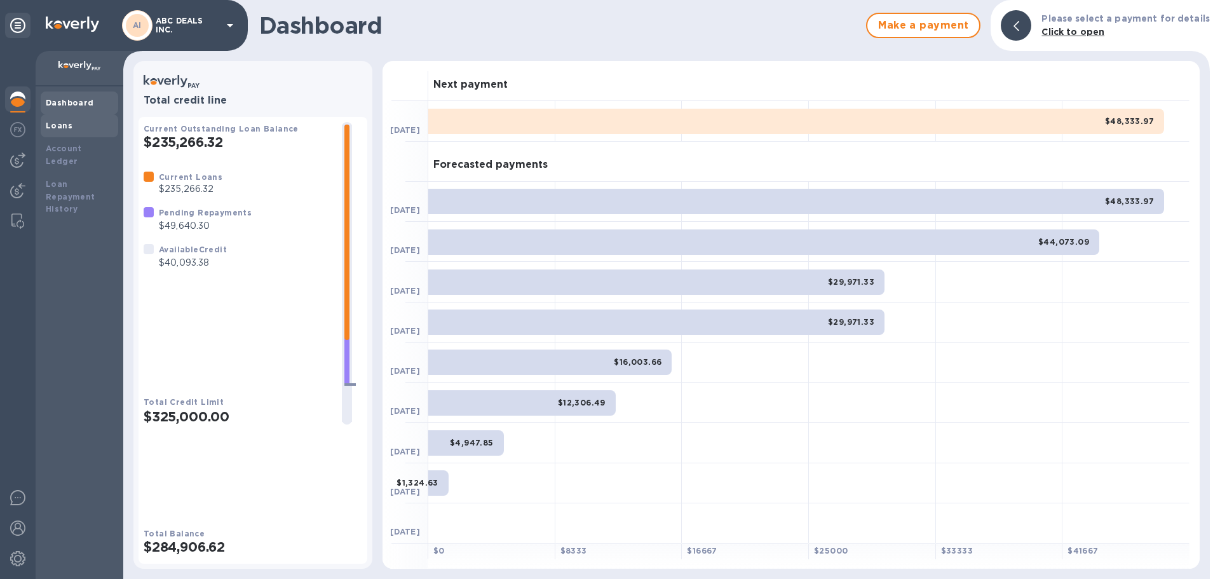
click at [55, 118] on div "Loans" at bounding box center [79, 125] width 77 height 23
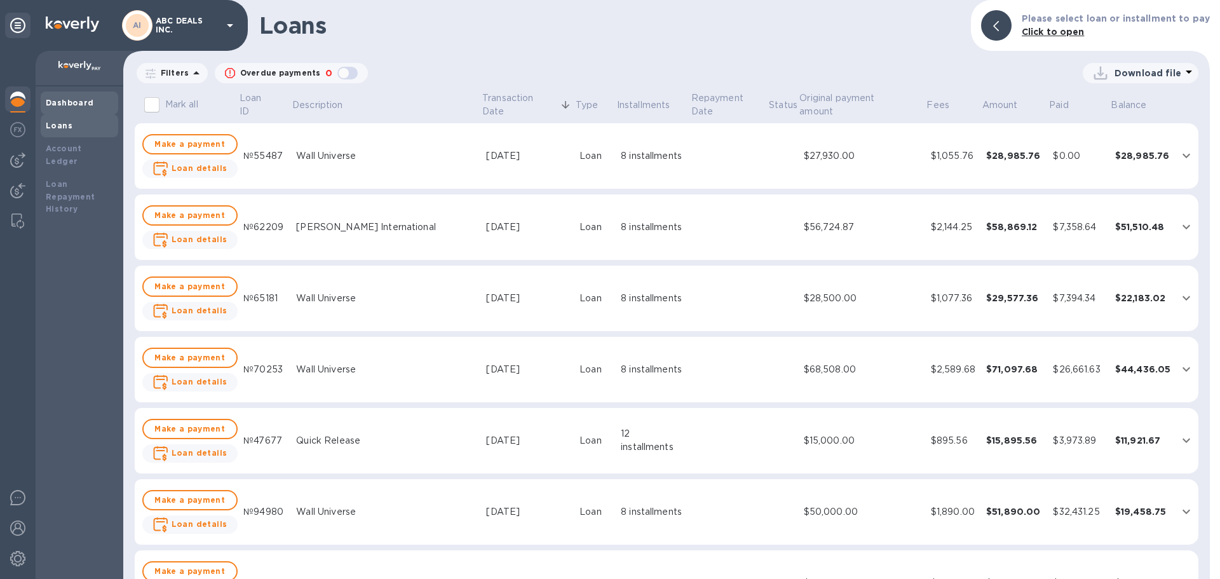
click at [67, 99] on b "Dashboard" at bounding box center [70, 103] width 48 height 10
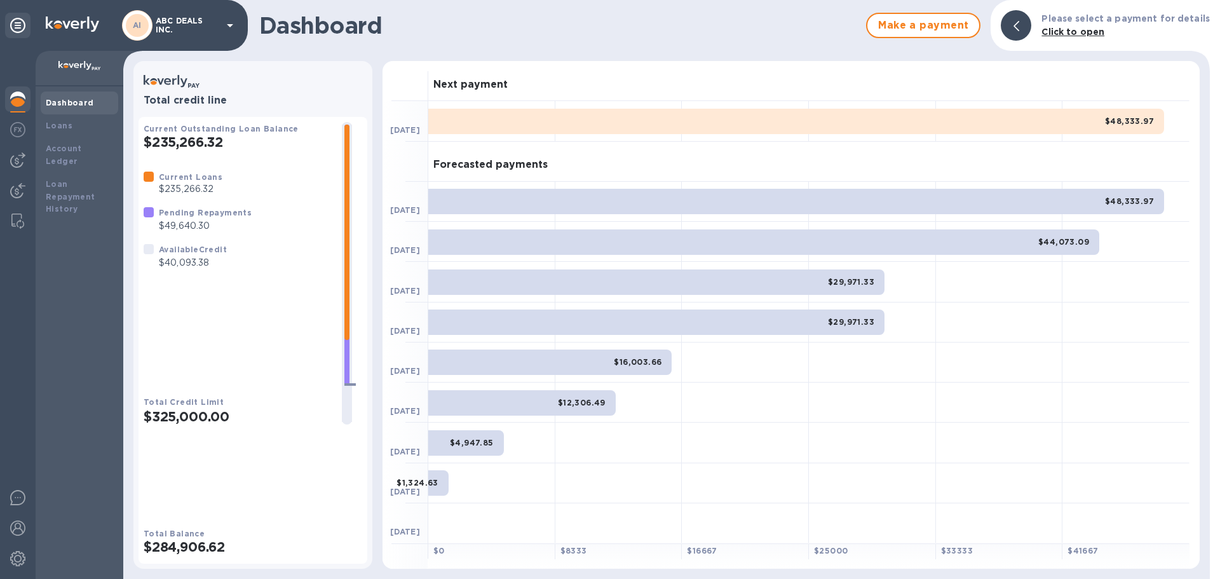
click at [185, 196] on p "$235,266.32" at bounding box center [191, 188] width 64 height 13
click at [178, 256] on div "Available Credit" at bounding box center [193, 249] width 68 height 13
click at [69, 145] on b "Account Ledger" at bounding box center [64, 155] width 36 height 22
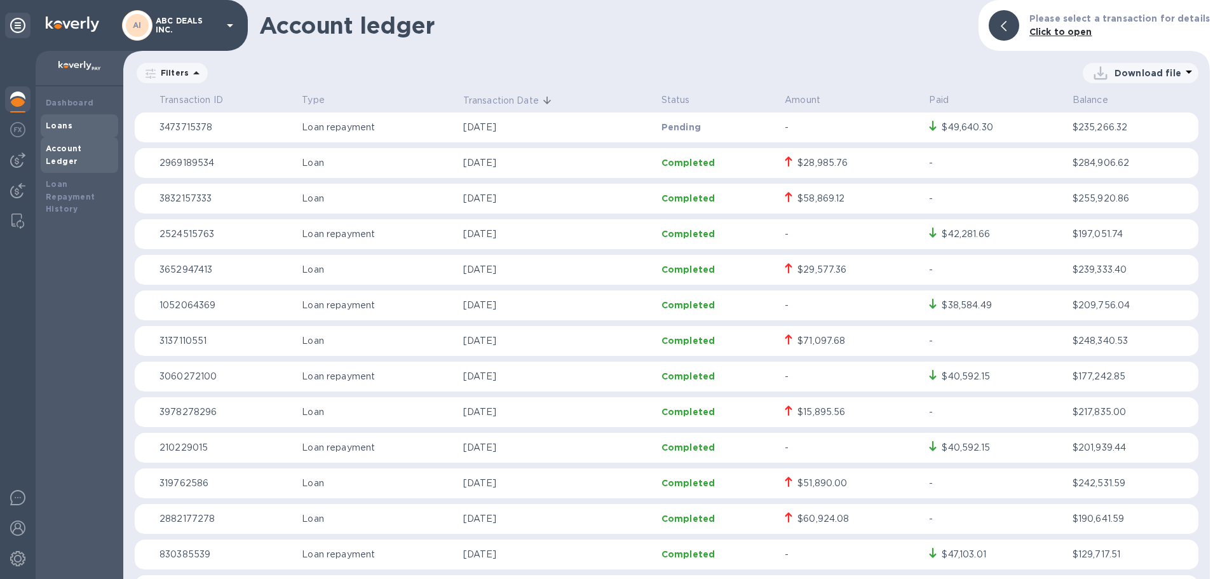
click at [62, 126] on b "Loans" at bounding box center [59, 126] width 27 height 10
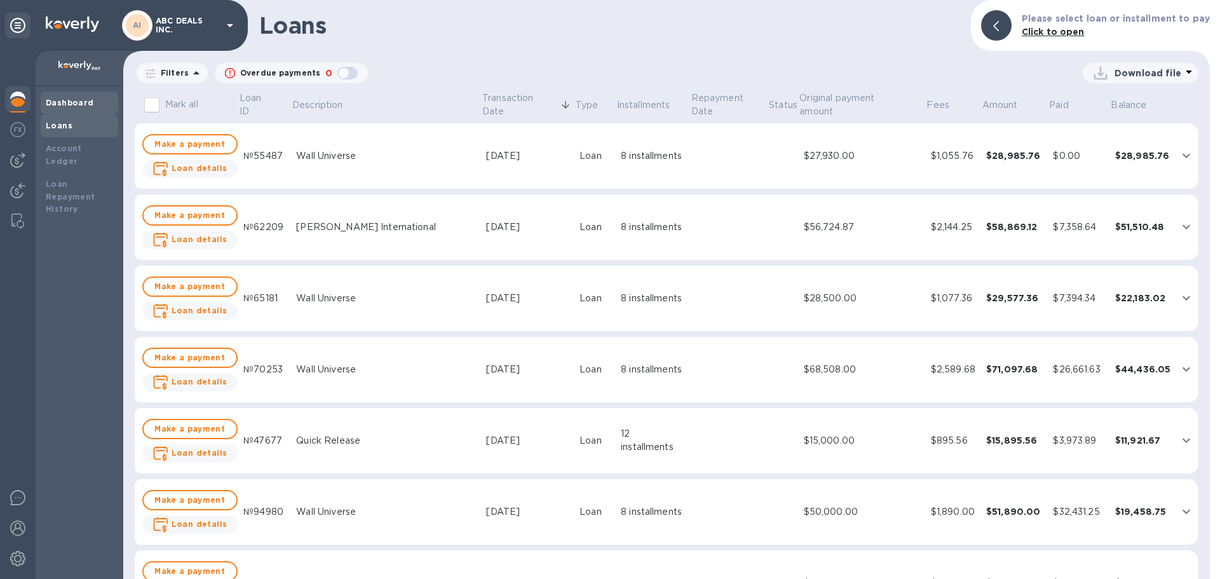
click at [94, 104] on div "Dashboard" at bounding box center [79, 103] width 67 height 13
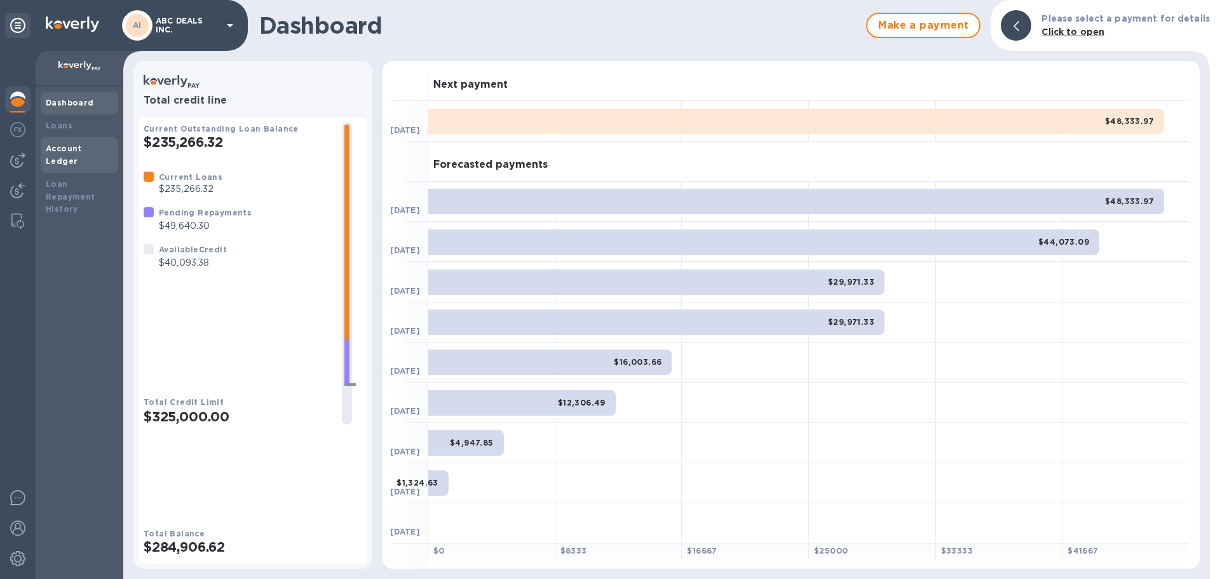
click at [72, 149] on b "Account Ledger" at bounding box center [64, 155] width 36 height 22
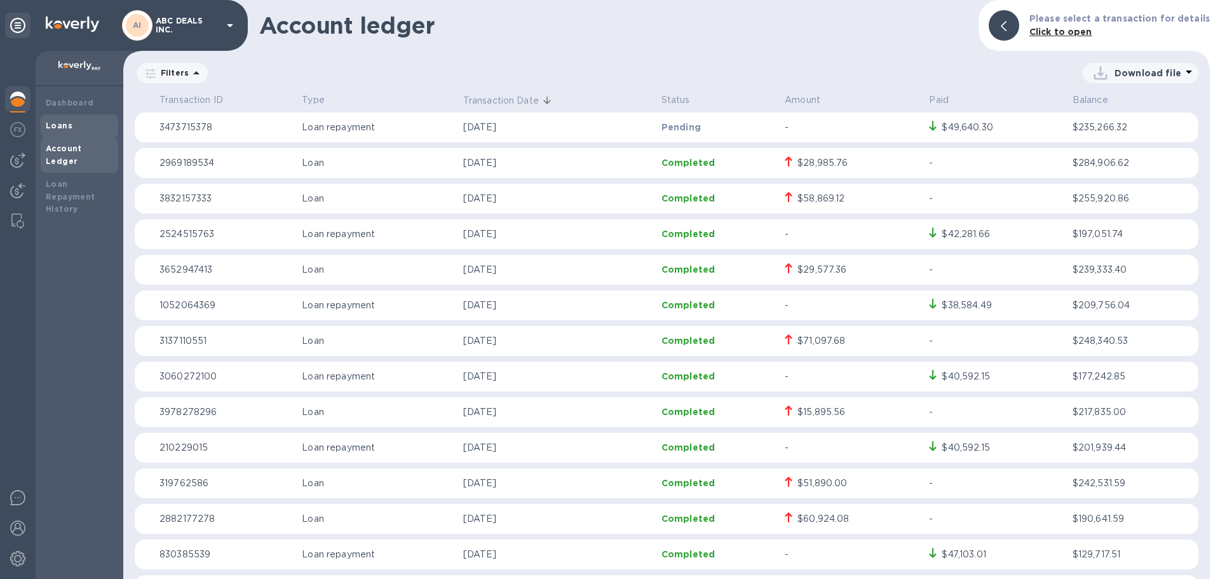
click at [69, 128] on b "Loans" at bounding box center [59, 126] width 27 height 10
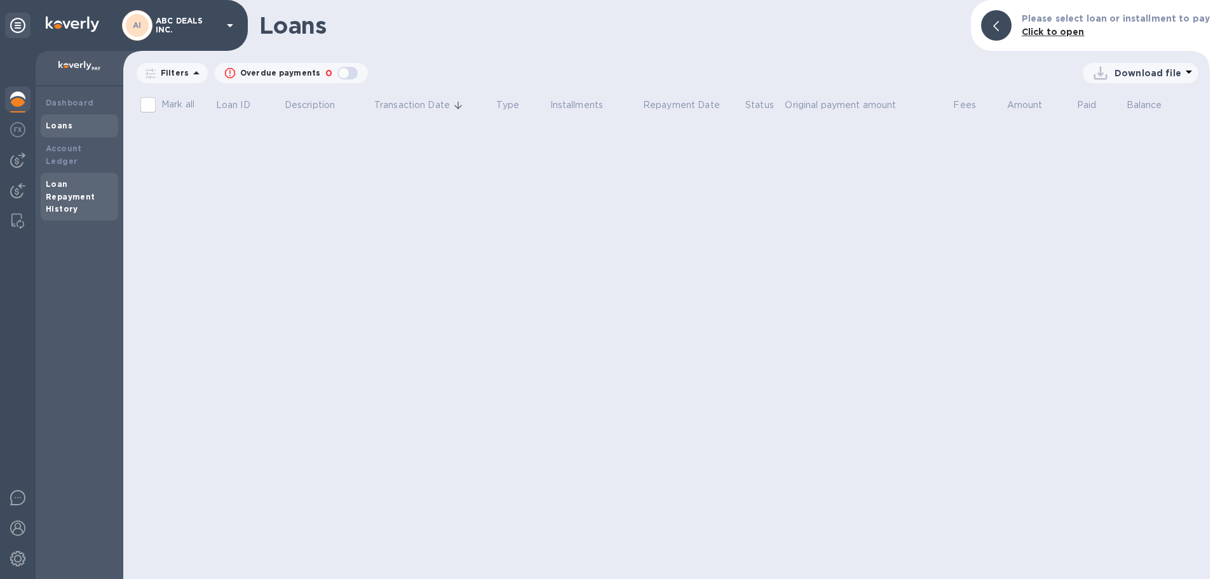
click at [48, 204] on div "Loan Repayment History" at bounding box center [79, 197] width 77 height 48
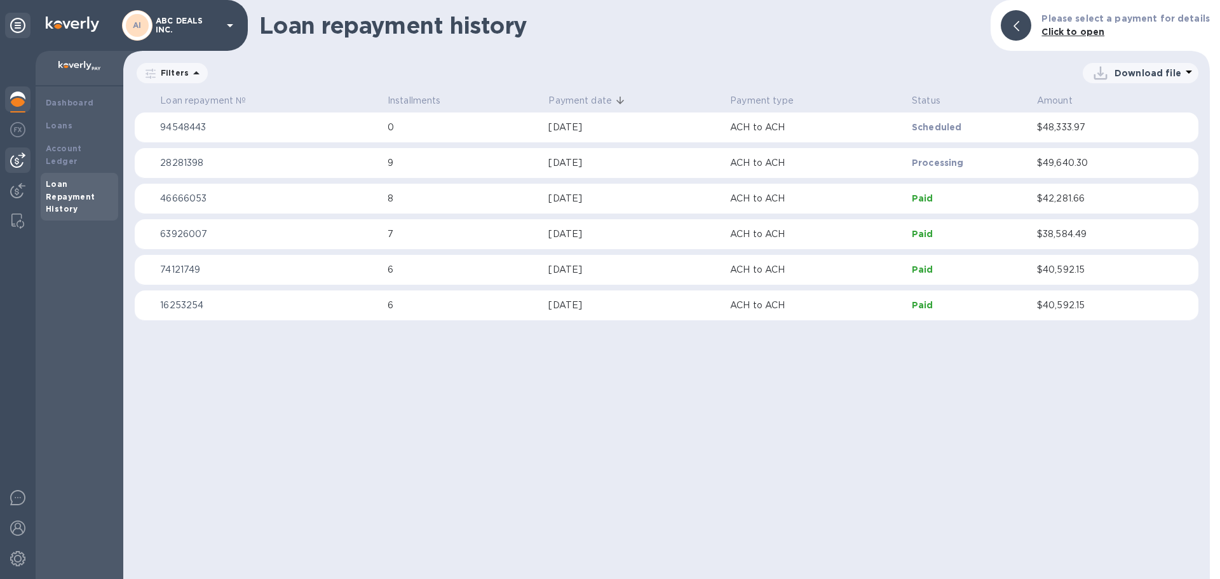
click at [19, 155] on img at bounding box center [17, 159] width 15 height 15
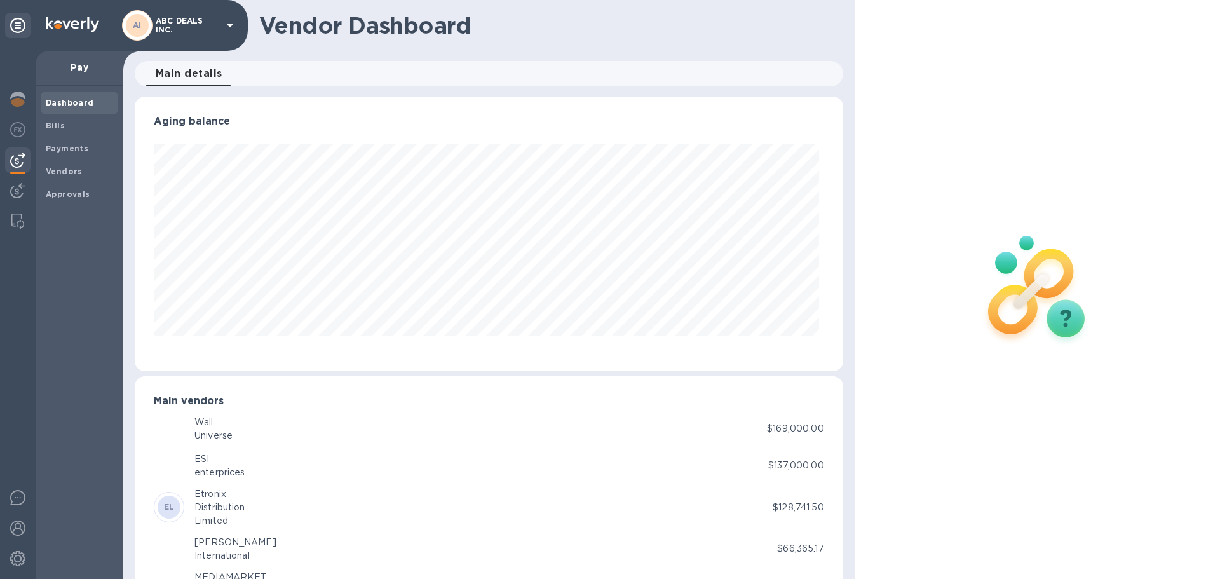
scroll to position [274, 703]
click at [23, 131] on img at bounding box center [17, 129] width 15 height 15
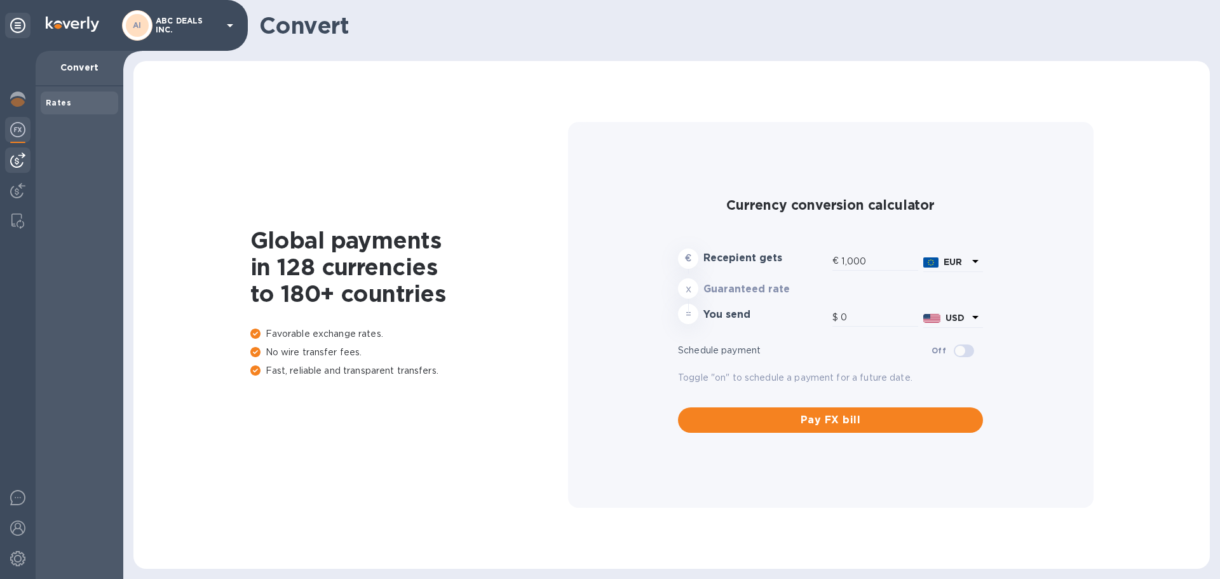
type input "1,176.27"
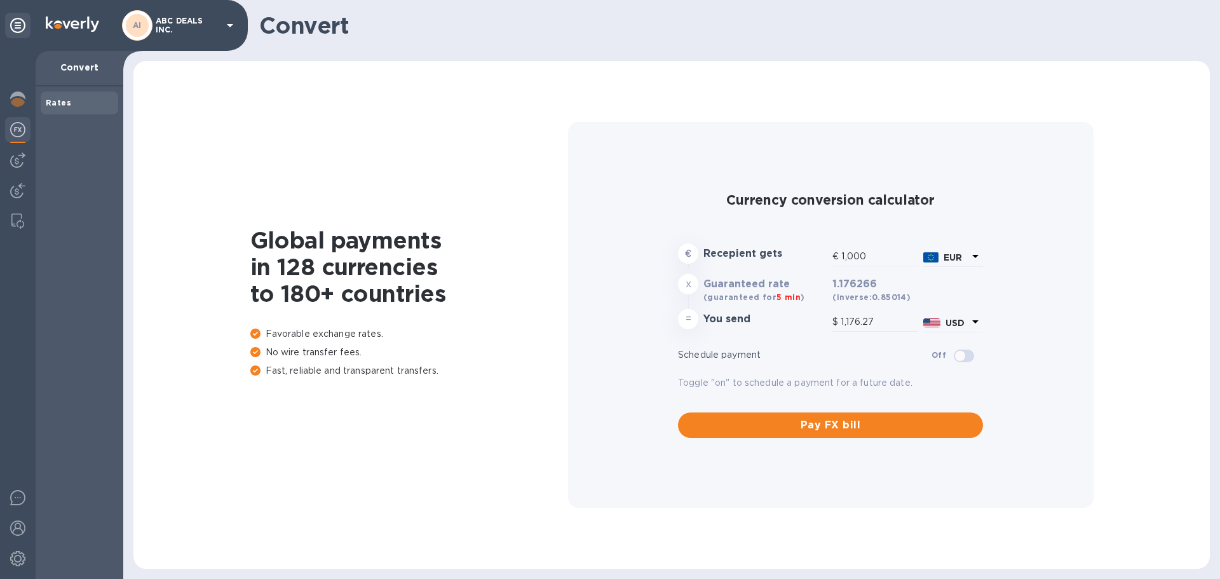
click at [32, 202] on div at bounding box center [18, 315] width 36 height 528
click at [13, 190] on img at bounding box center [17, 190] width 15 height 15
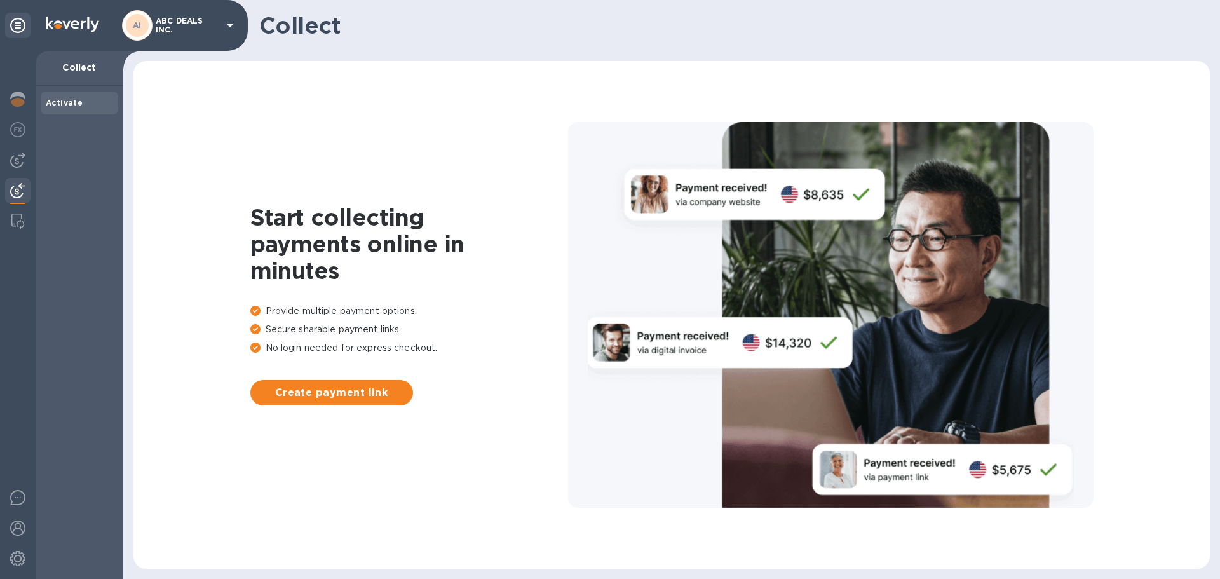
click at [71, 111] on div "Activate" at bounding box center [79, 102] width 77 height 23
click at [11, 91] on div at bounding box center [17, 100] width 25 height 28
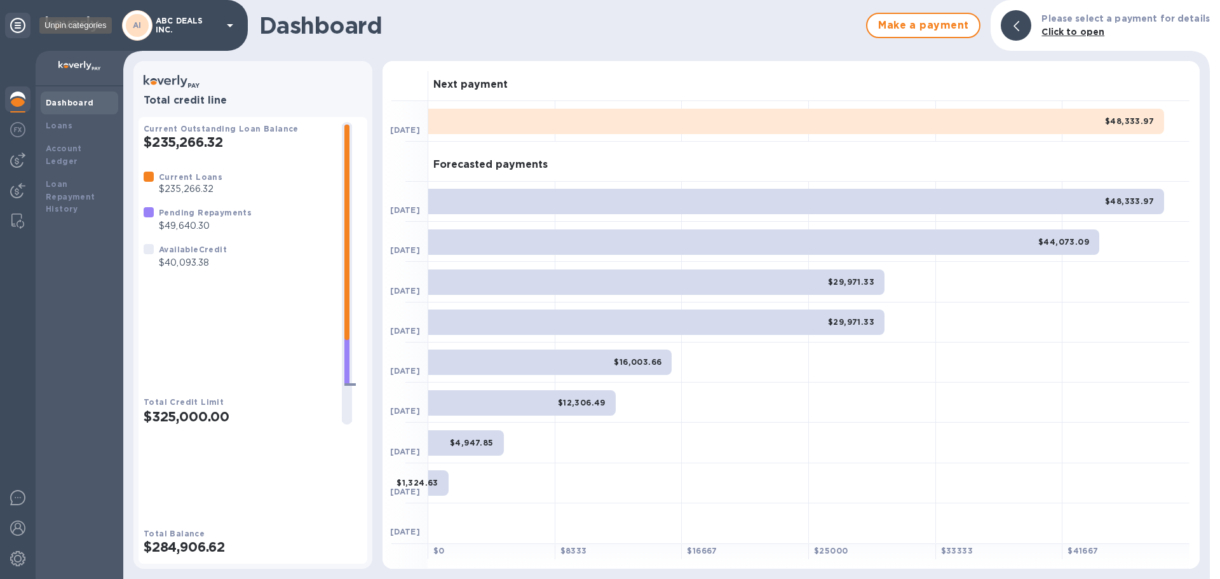
click at [15, 25] on icon at bounding box center [17, 25] width 15 height 15
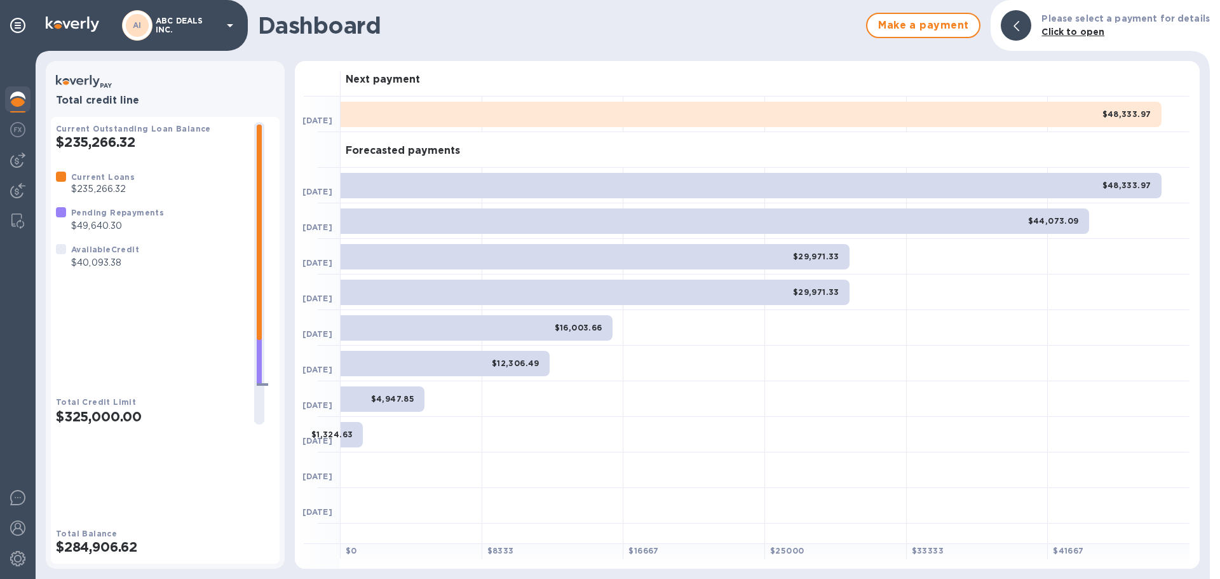
click at [223, 27] on icon at bounding box center [229, 25] width 15 height 15
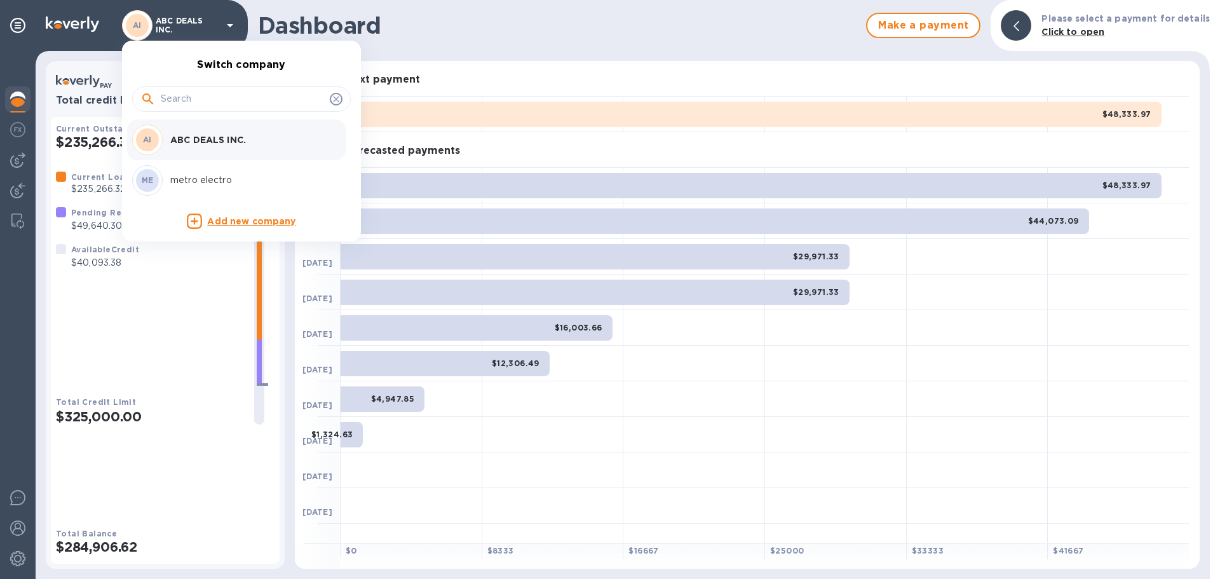
click at [185, 26] on div at bounding box center [610, 289] width 1220 height 579
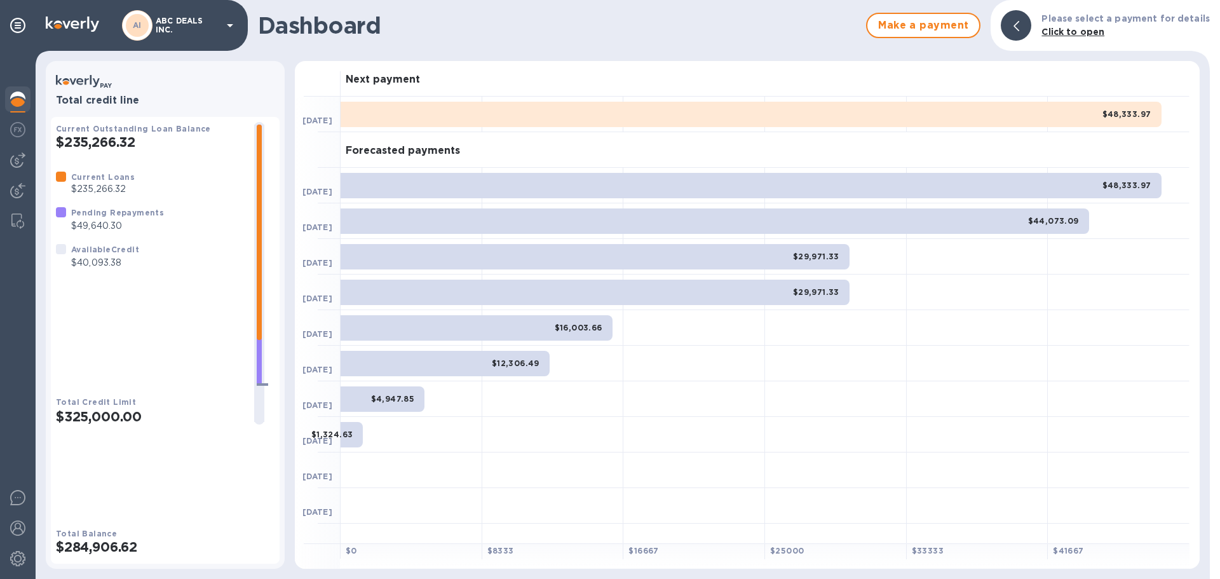
click at [186, 30] on p "ABC DEALS INC." at bounding box center [188, 26] width 64 height 18
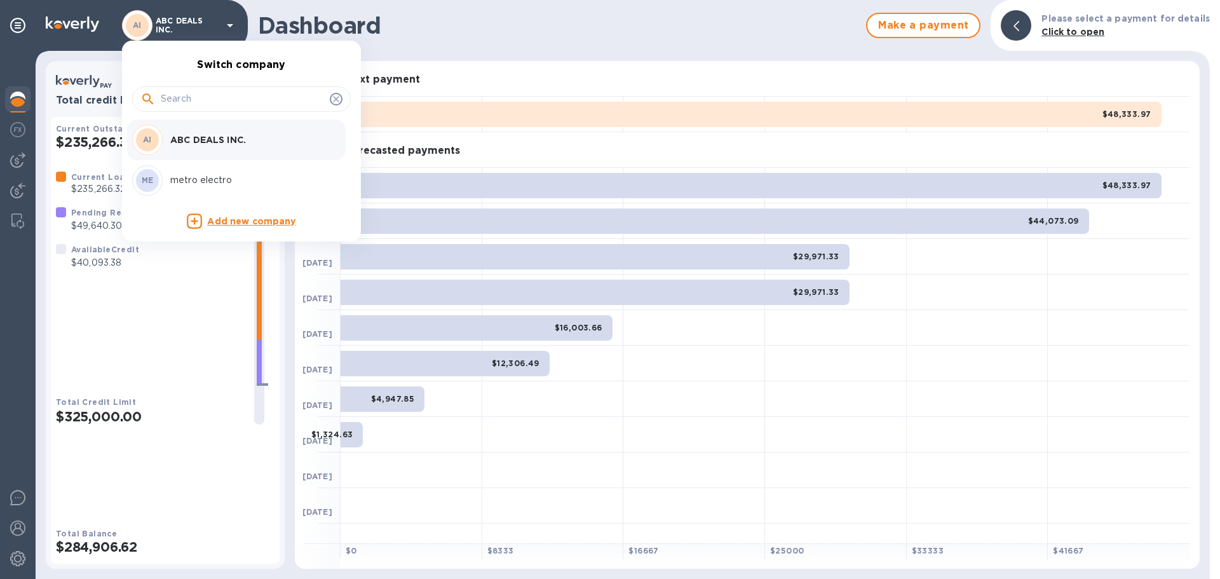
click at [184, 128] on div "AI ABC DEALS INC." at bounding box center [231, 139] width 198 height 30
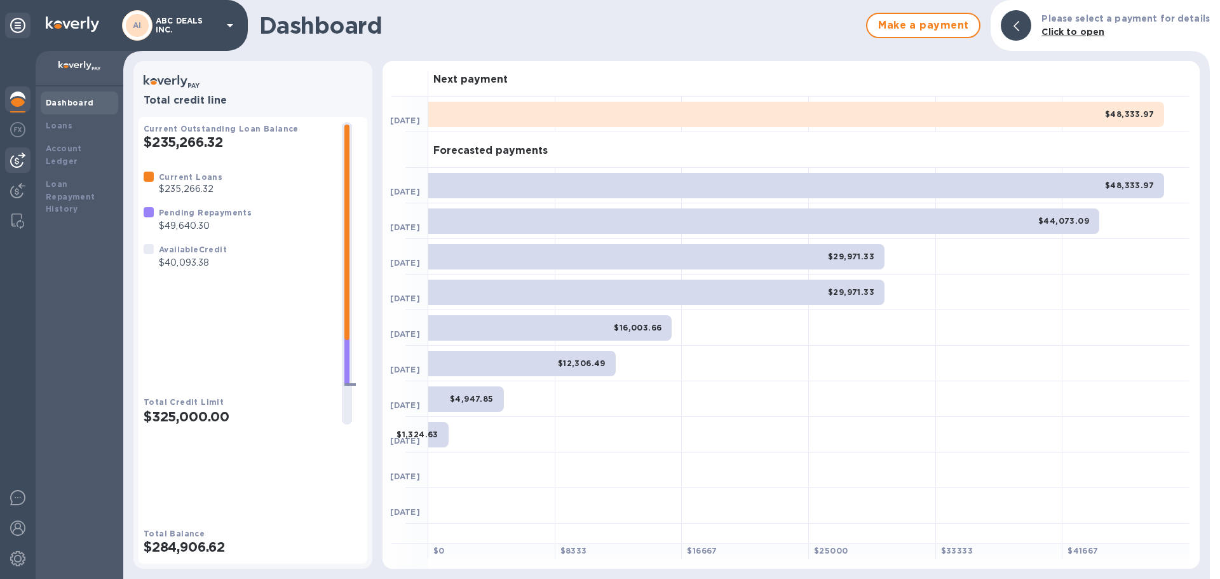
click at [16, 156] on img at bounding box center [17, 159] width 15 height 15
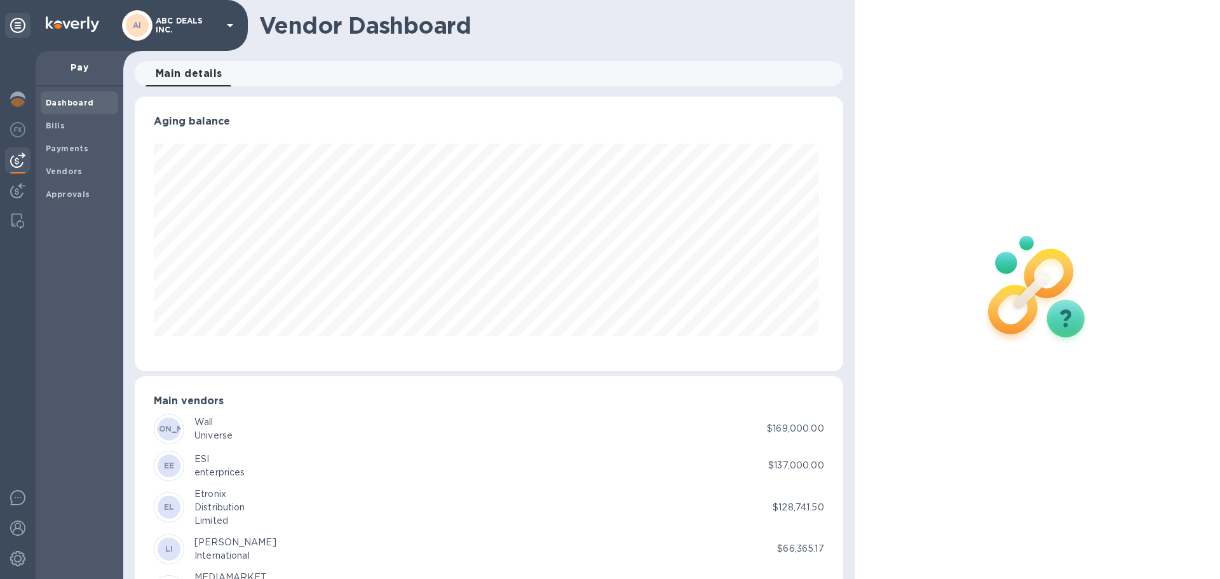
scroll to position [274, 703]
click at [61, 121] on b "Bills" at bounding box center [55, 126] width 19 height 10
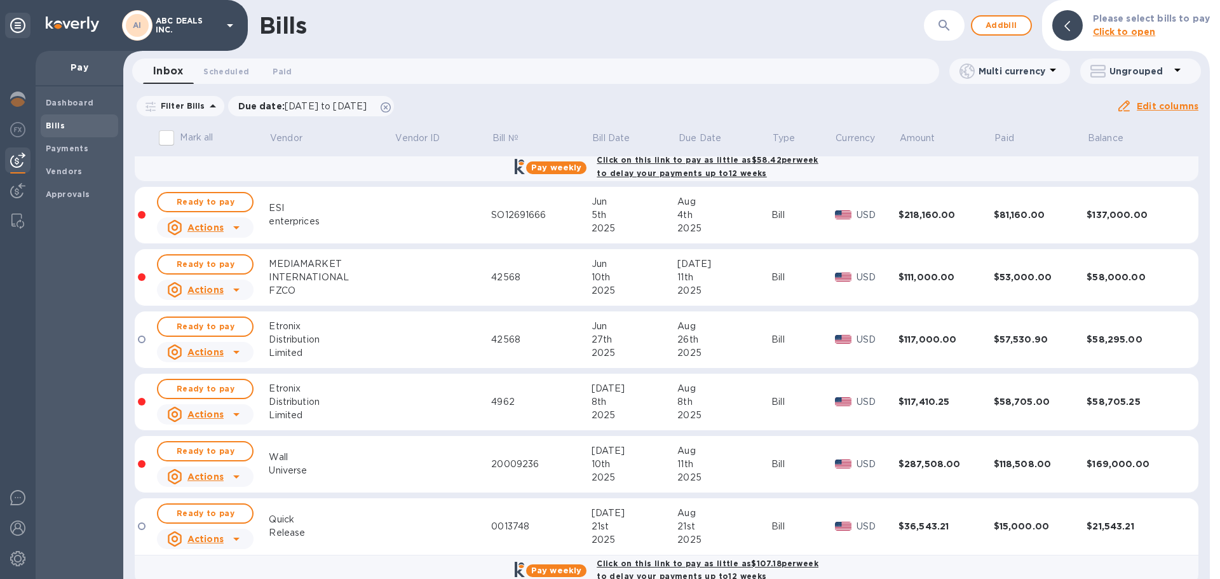
scroll to position [145, 0]
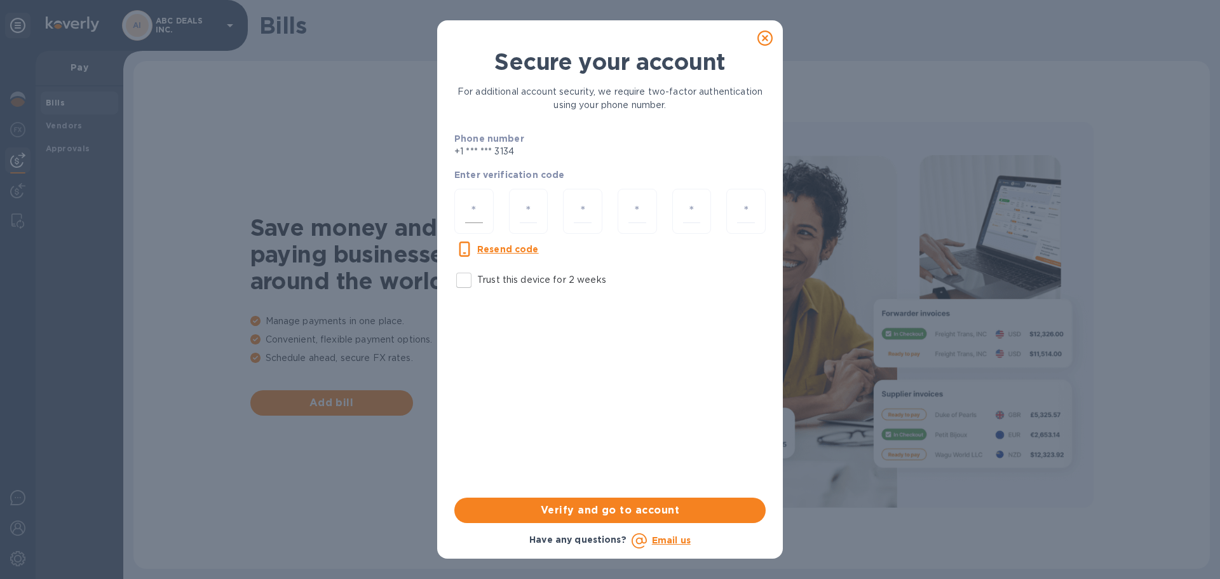
click at [481, 210] on input "number" at bounding box center [474, 211] width 18 height 24
type input "1"
type input "8"
type input "0"
type input "5"
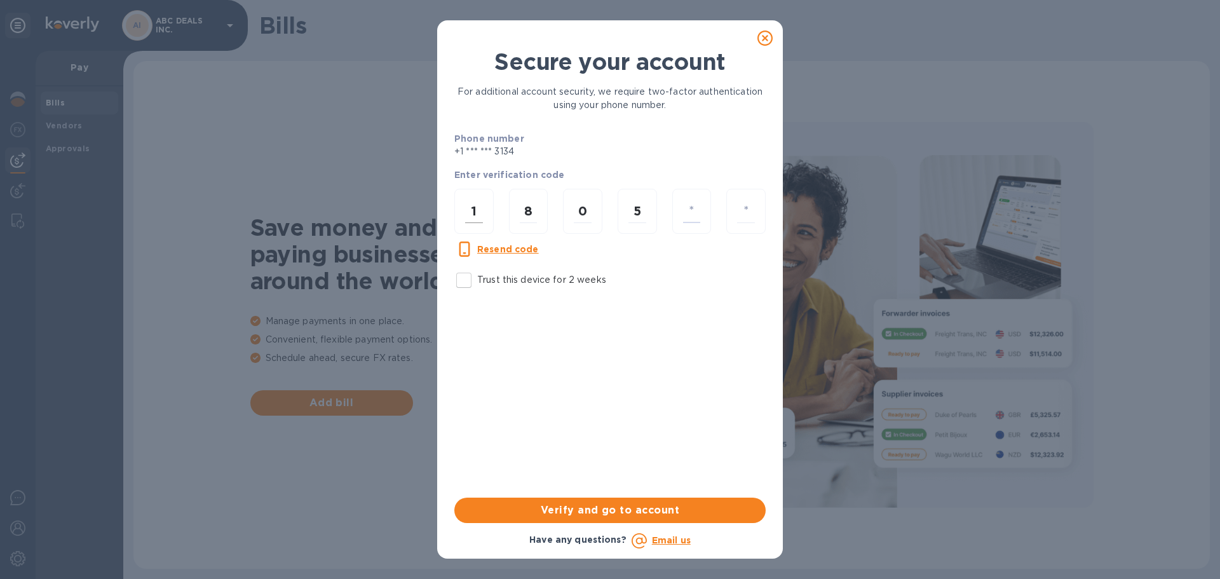
type input "7"
type input "6"
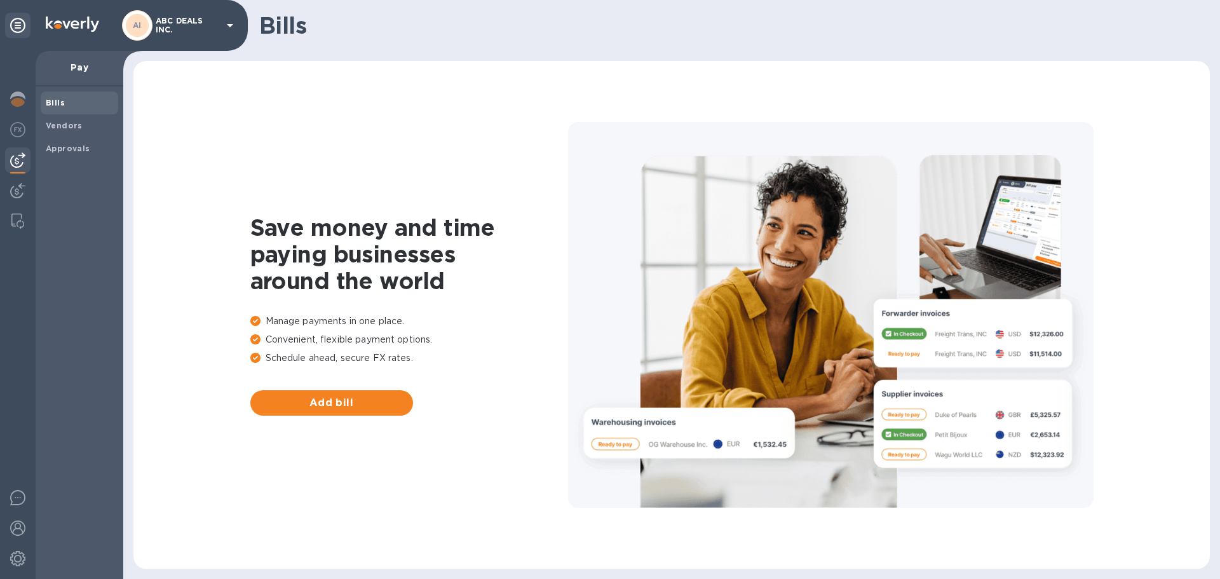
click at [65, 101] on span "Bills" at bounding box center [79, 103] width 67 height 13
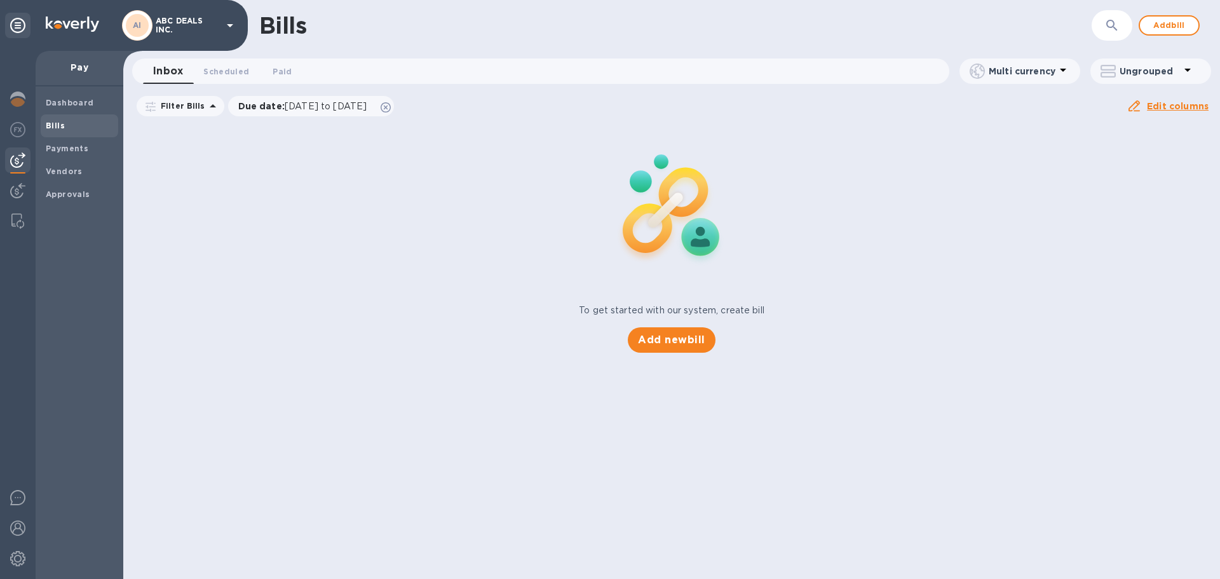
click at [57, 124] on b "Bills" at bounding box center [55, 126] width 19 height 10
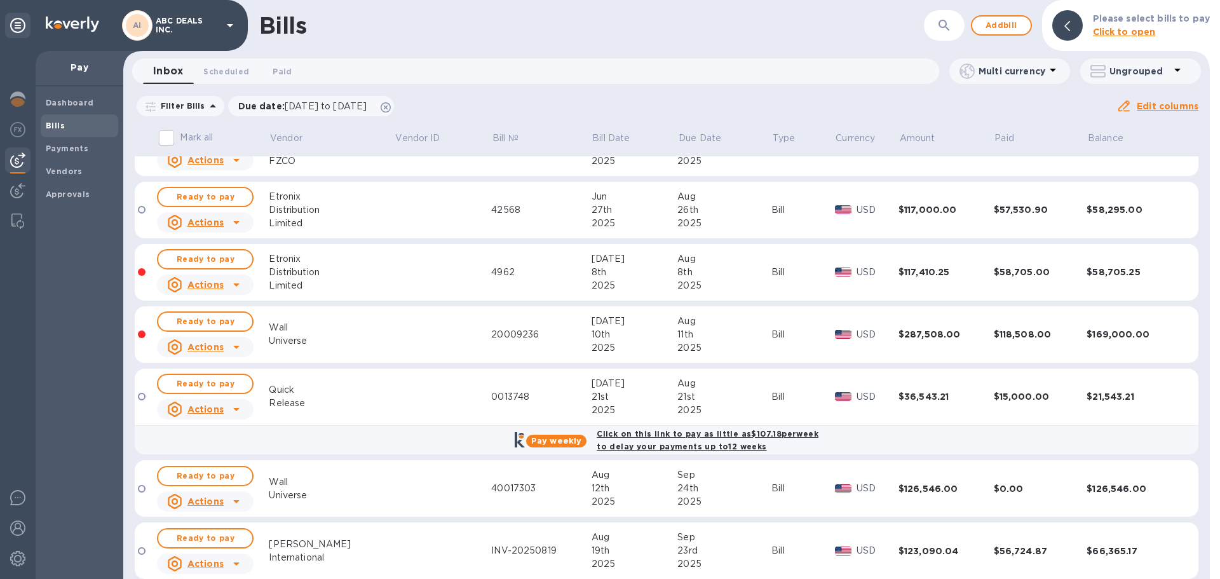
scroll to position [208, 0]
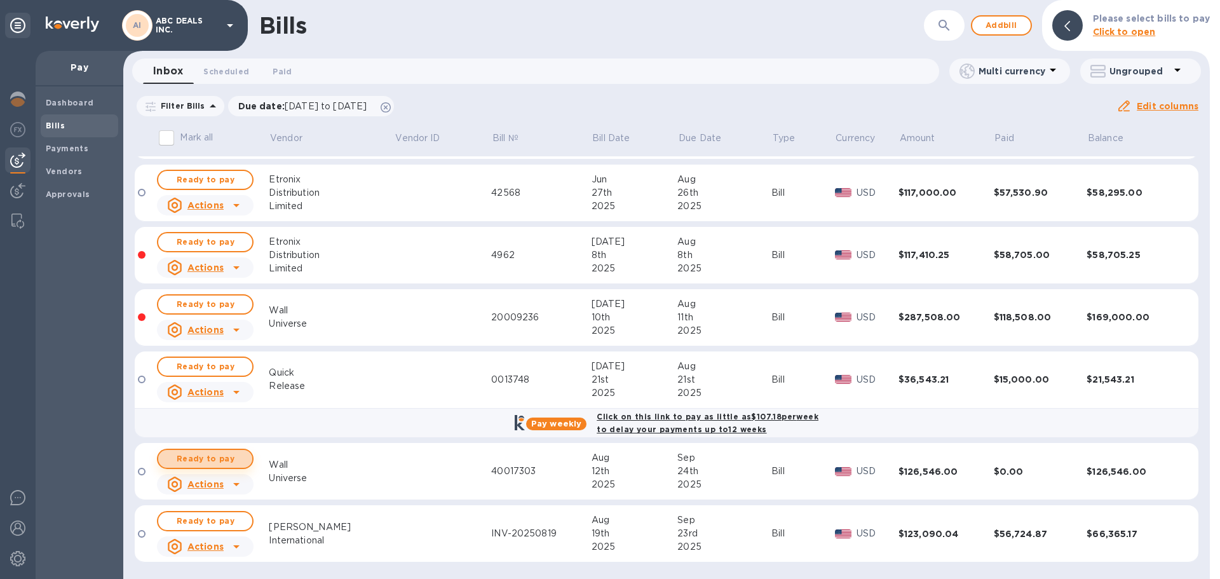
click at [224, 462] on span "Ready to pay" at bounding box center [205, 458] width 74 height 15
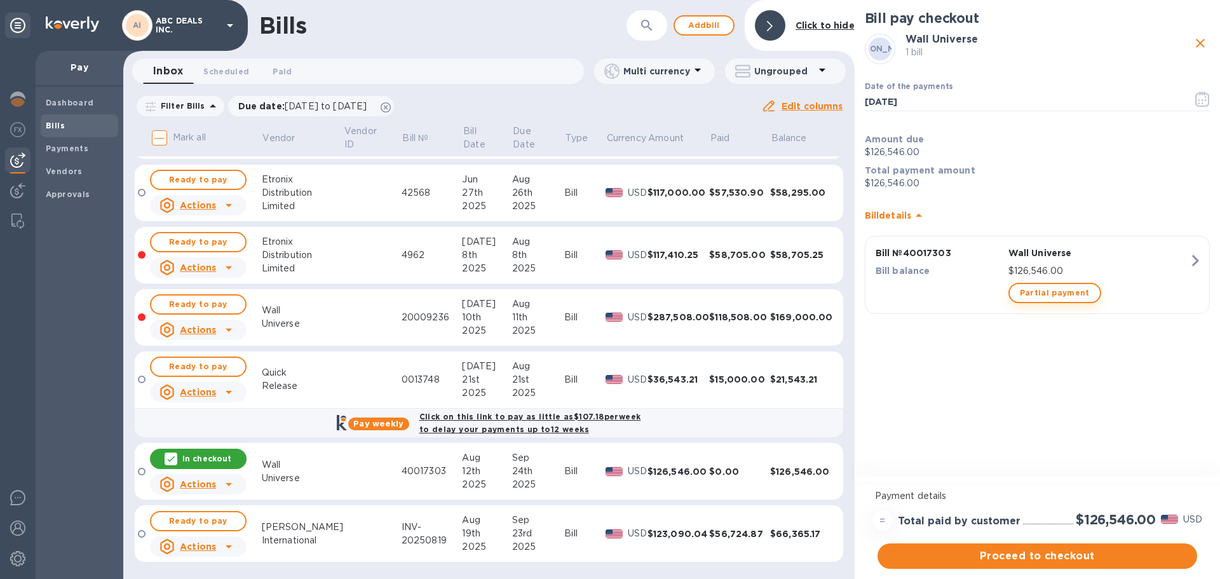
click at [1050, 293] on span "Partial payment" at bounding box center [1054, 292] width 70 height 15
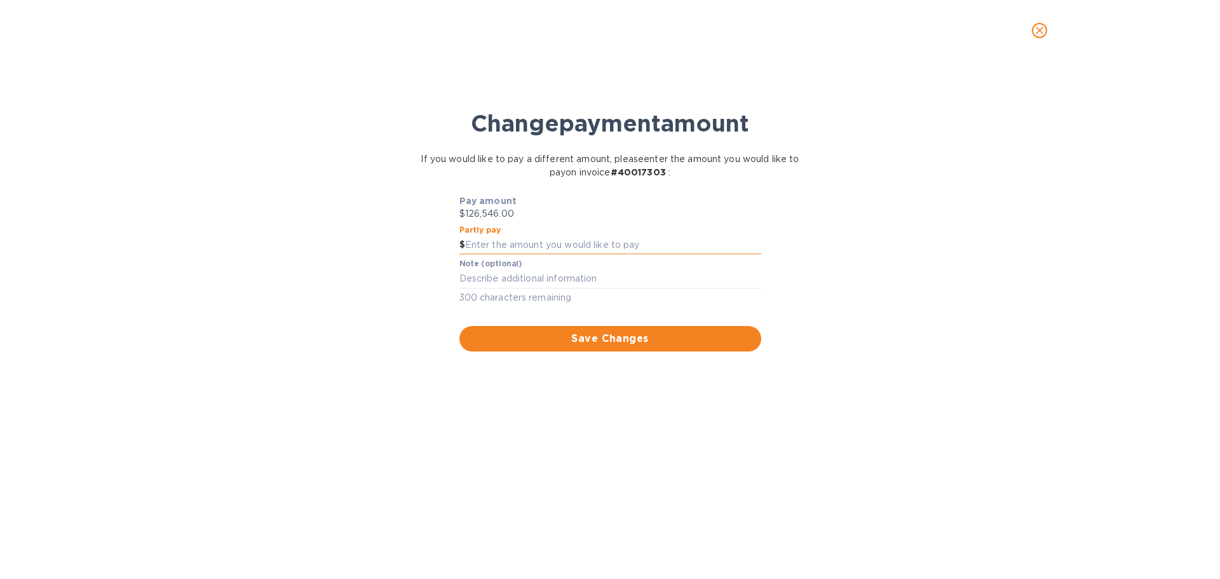
click at [539, 243] on input "text" at bounding box center [613, 245] width 296 height 19
type input "40,000"
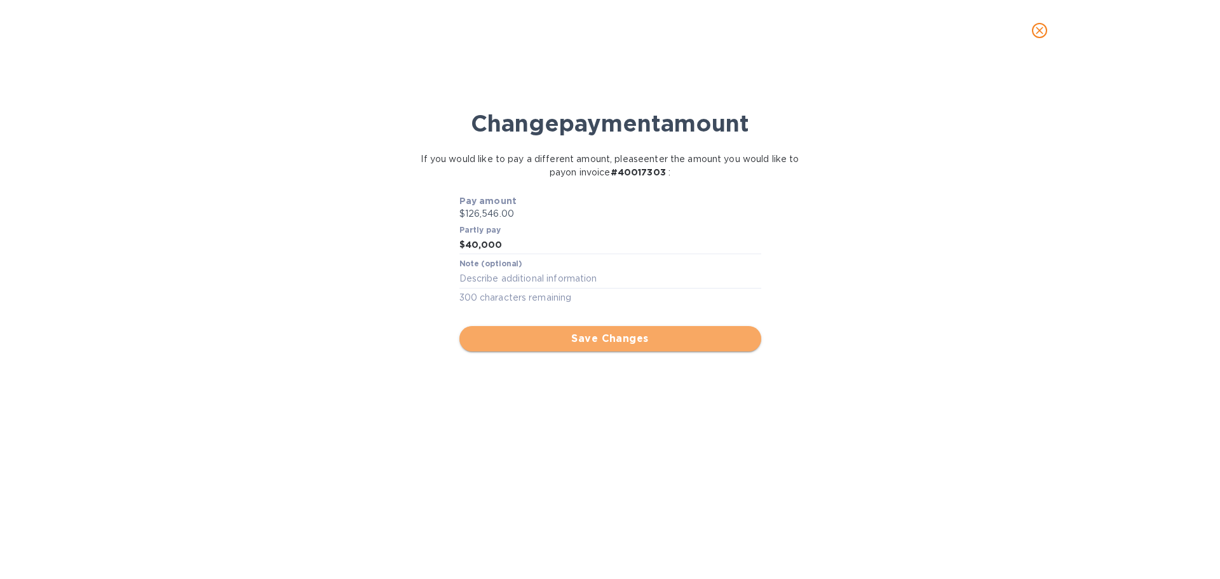
click at [569, 335] on span "Save Changes" at bounding box center [609, 338] width 281 height 15
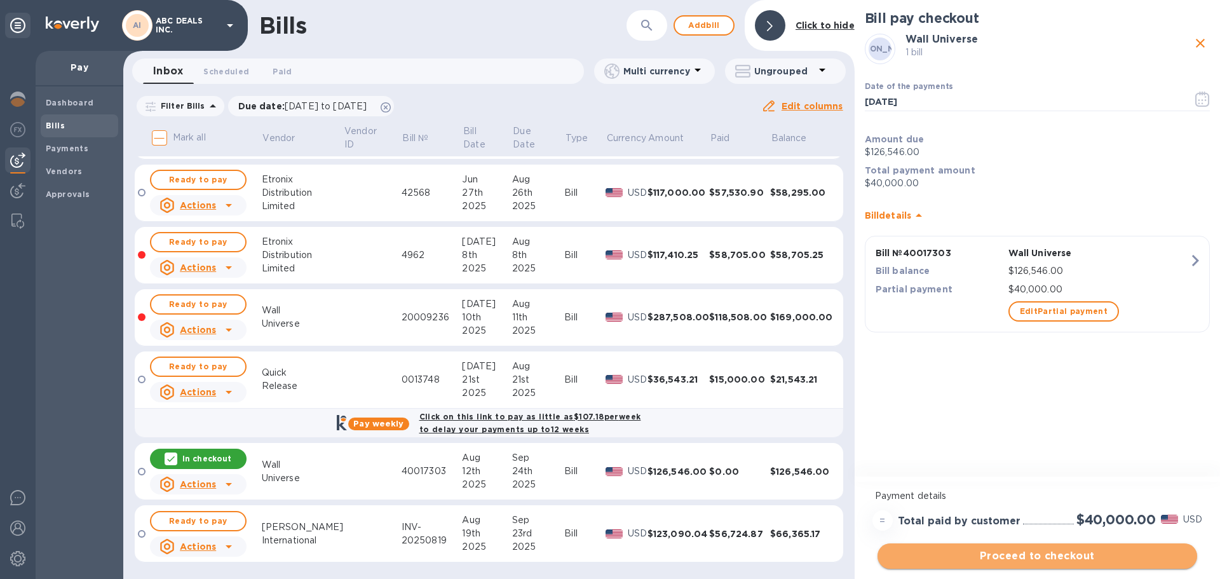
click at [1025, 551] on span "Proceed to checkout" at bounding box center [1036, 555] width 299 height 15
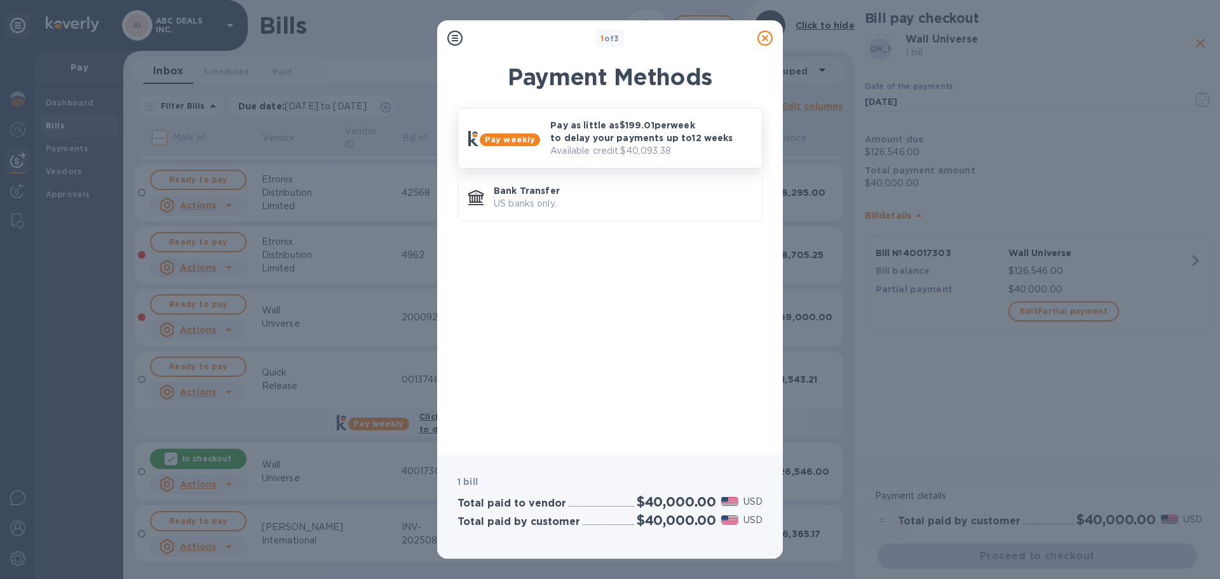
click at [593, 152] on p "Available credit: $40,093.38" at bounding box center [650, 150] width 201 height 13
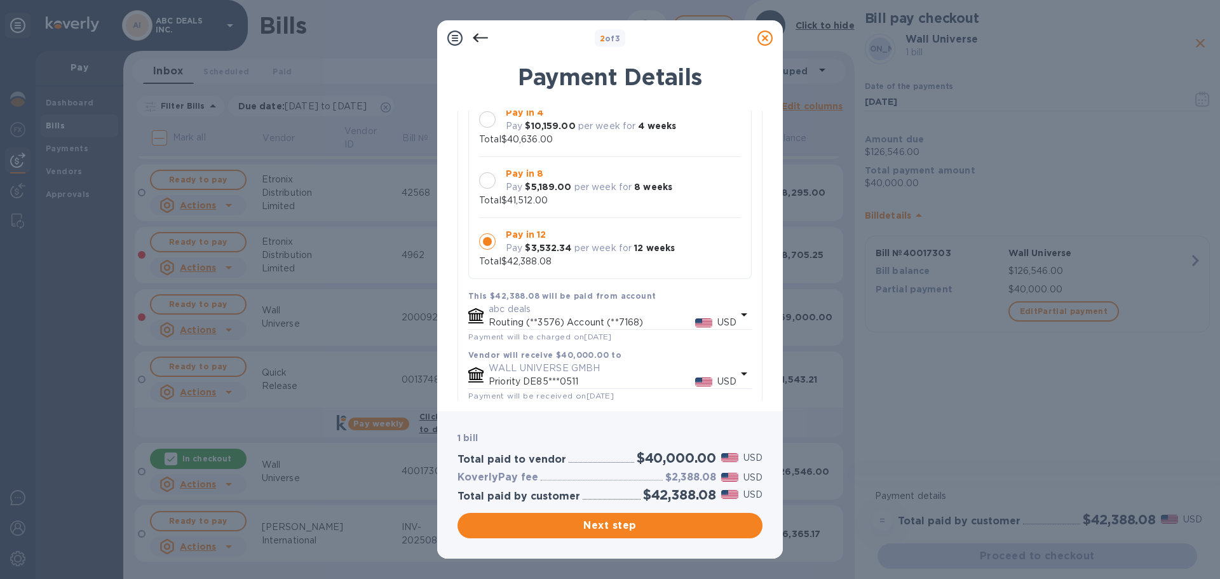
scroll to position [93, 0]
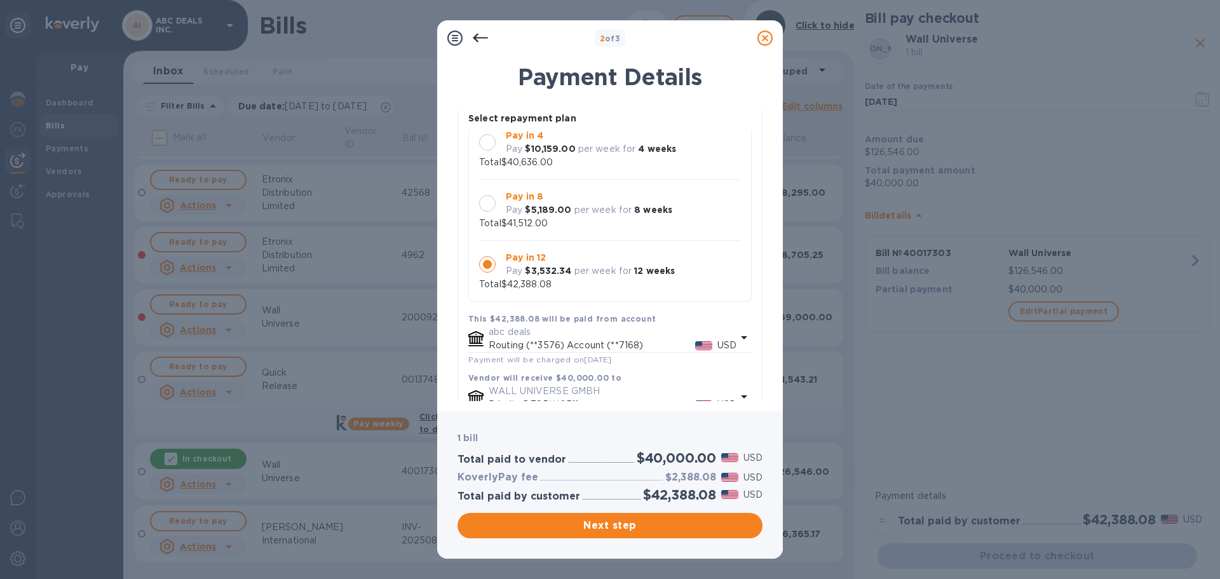
click at [594, 208] on p "per week for" at bounding box center [603, 209] width 58 height 13
click at [664, 518] on span "Next step" at bounding box center [609, 525] width 285 height 15
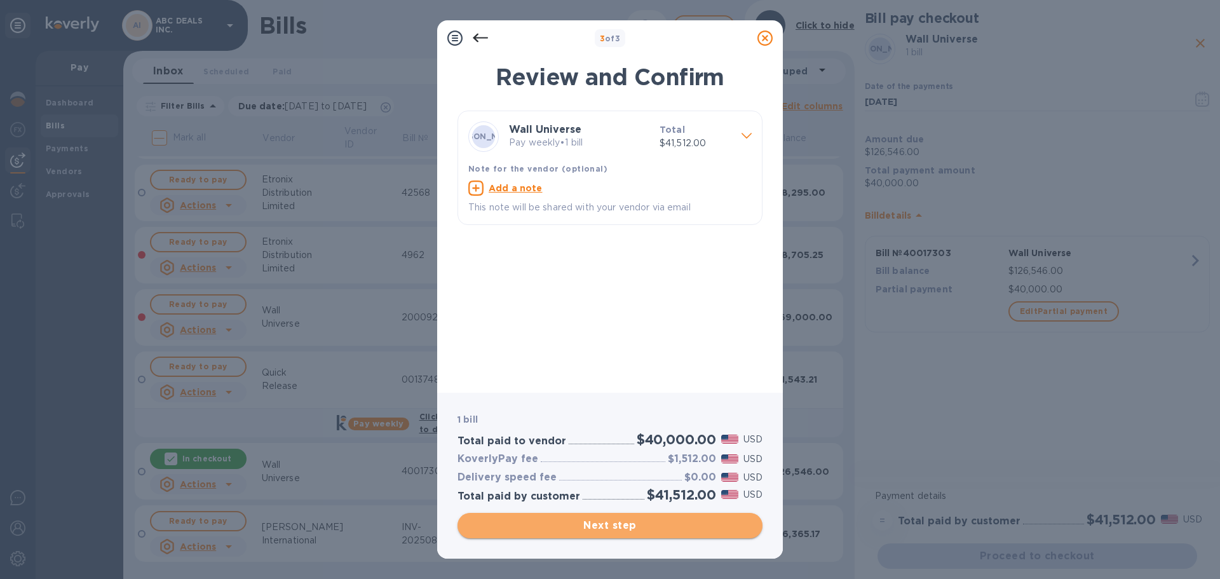
click at [626, 519] on span "Next step" at bounding box center [609, 525] width 285 height 15
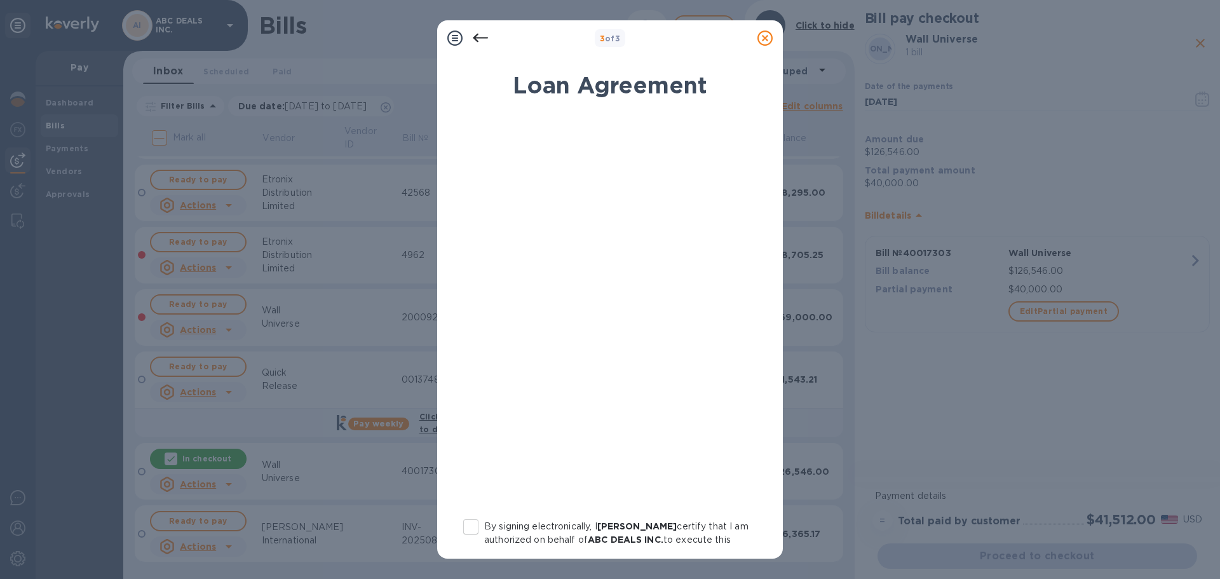
scroll to position [131, 0]
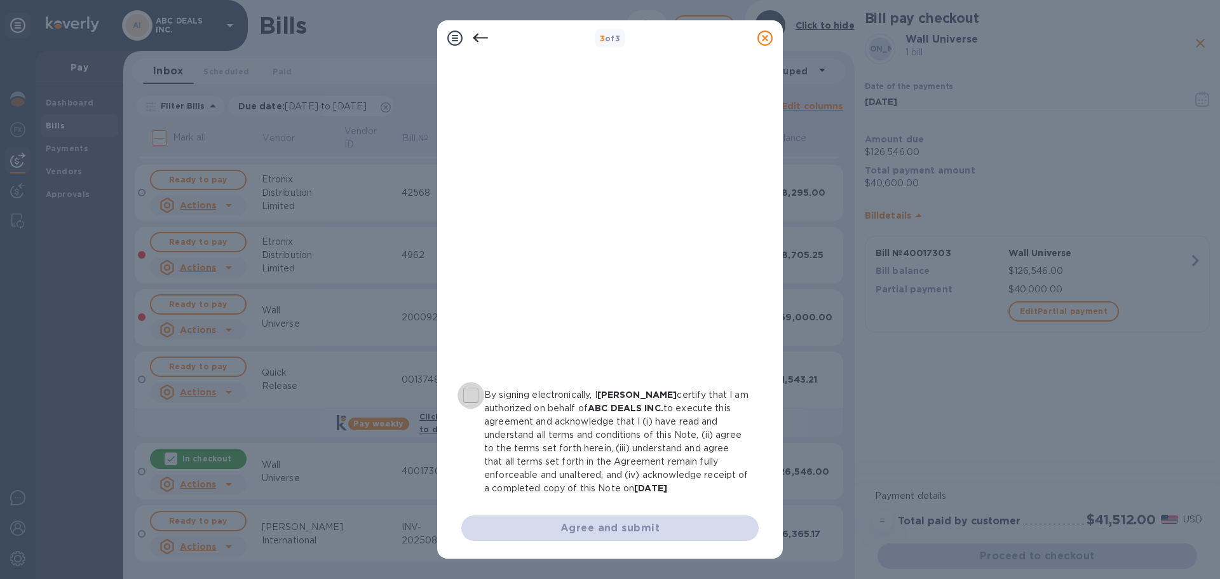
click at [476, 392] on input "By signing electronically, I [PERSON_NAME] certify that I am authorized on beha…" at bounding box center [470, 395] width 27 height 27
checkbox input "true"
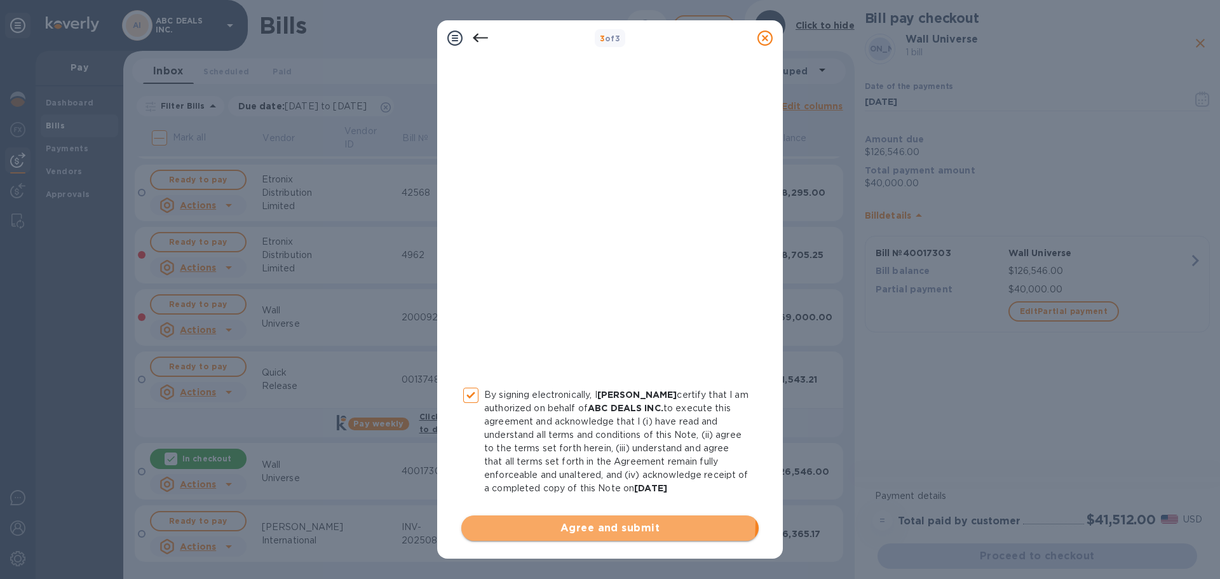
click at [546, 521] on span "Agree and submit" at bounding box center [609, 527] width 277 height 15
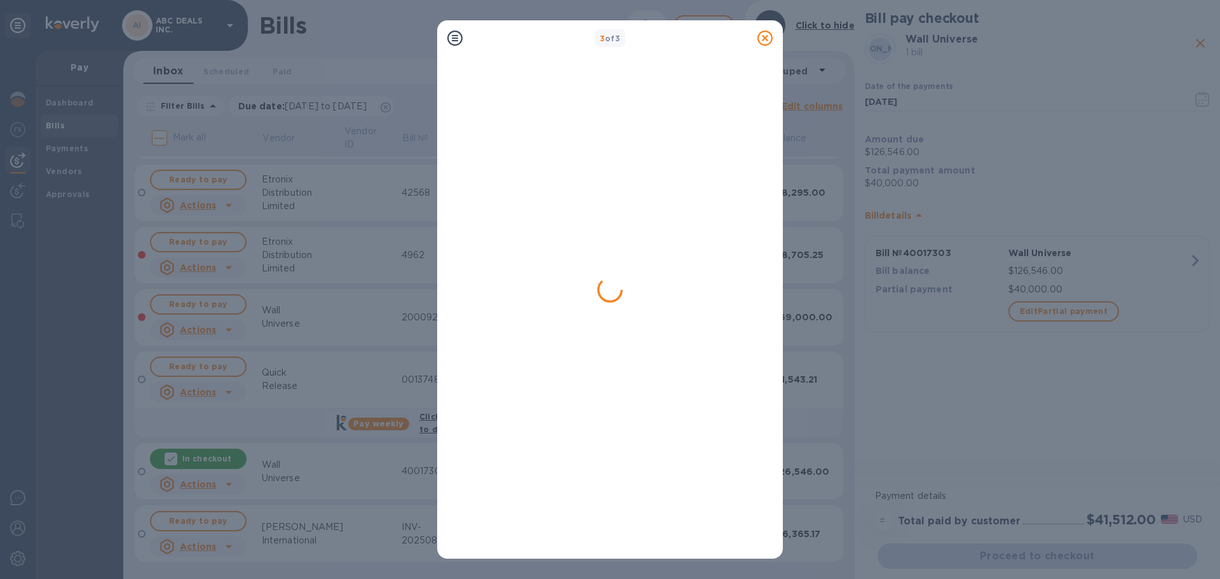
scroll to position [0, 0]
